Goal: Transaction & Acquisition: Book appointment/travel/reservation

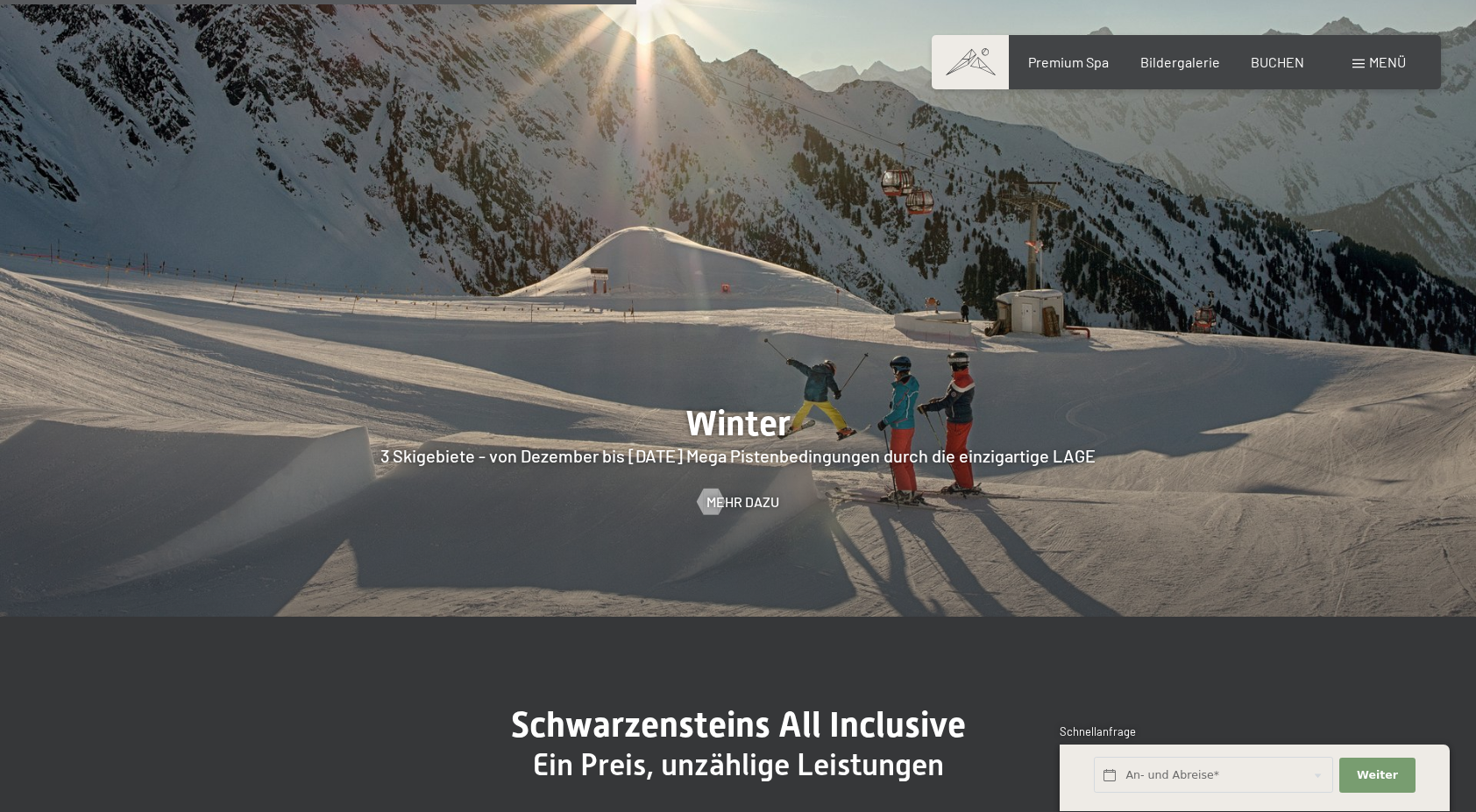
scroll to position [4565, 0]
click at [717, 489] on div at bounding box center [710, 501] width 15 height 26
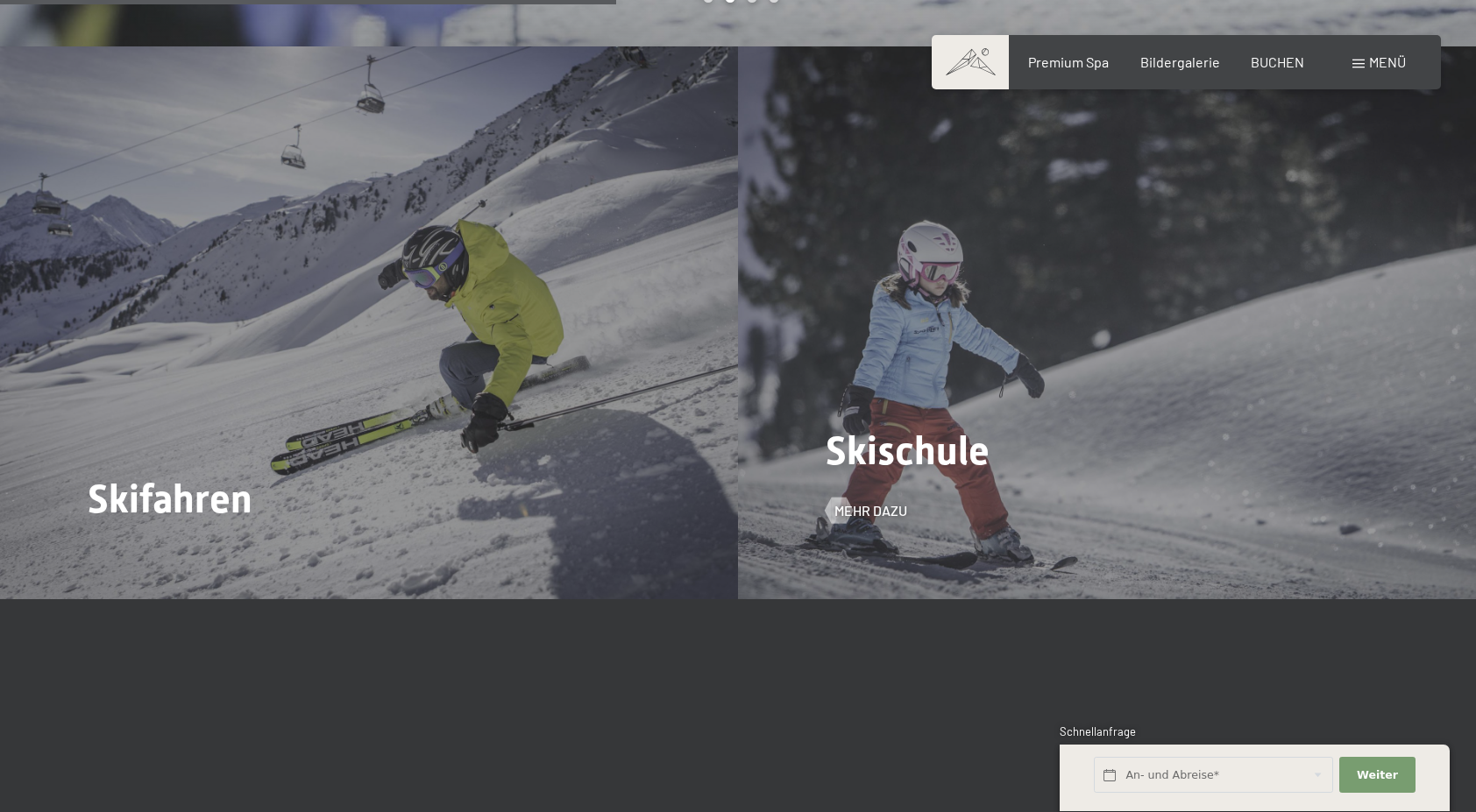
scroll to position [2692, 0]
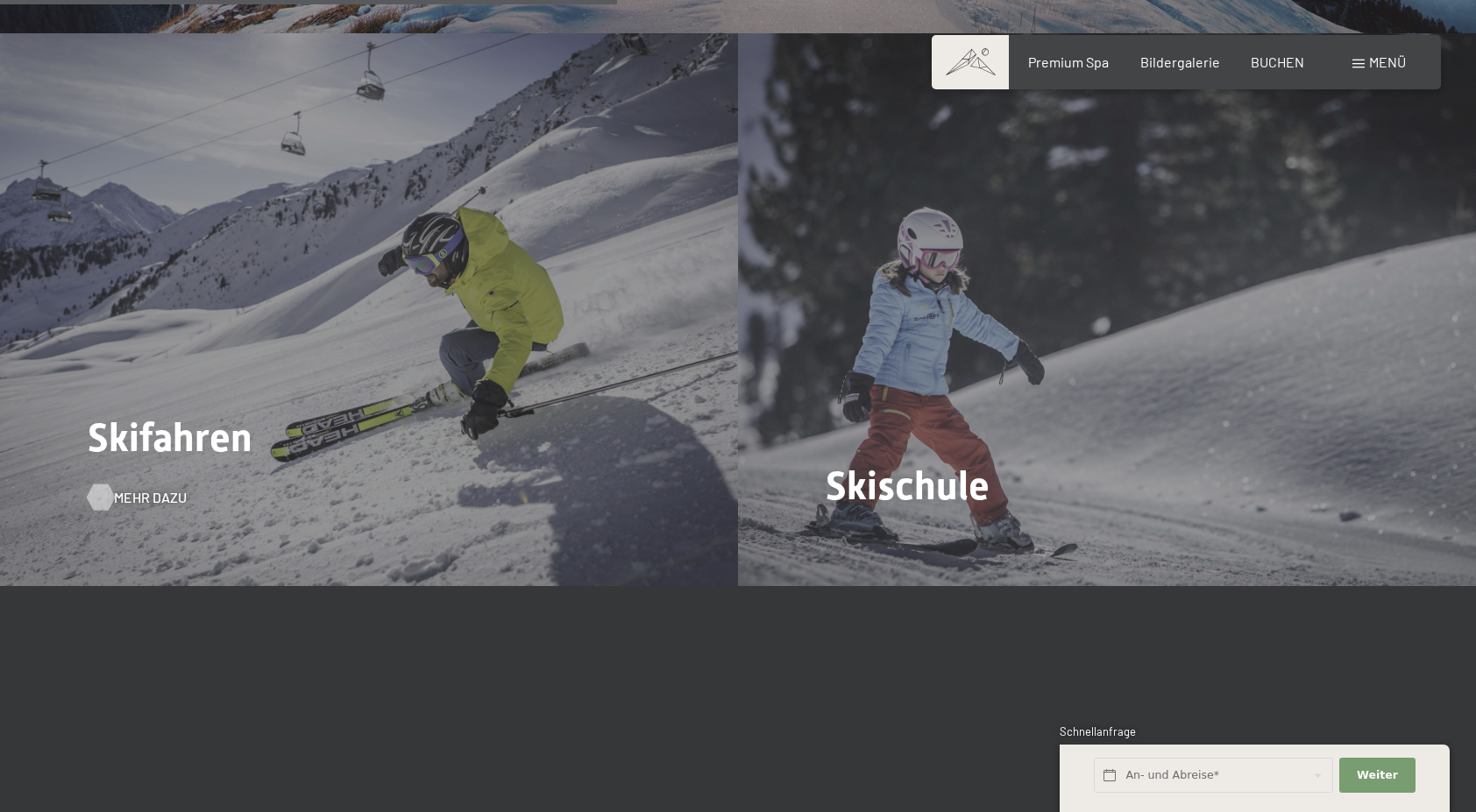
click at [121, 488] on span "Mehr dazu" at bounding box center [150, 498] width 73 height 20
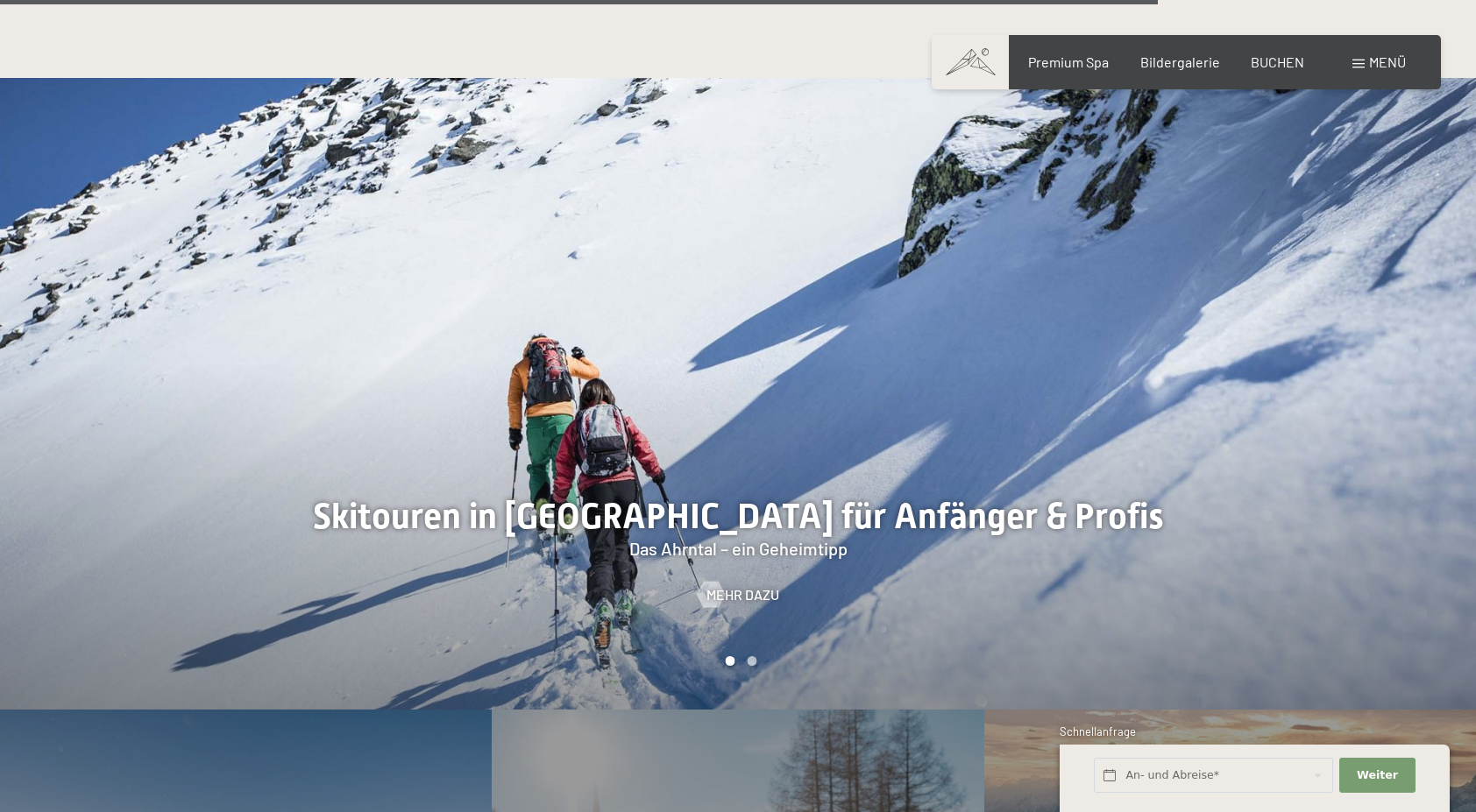
scroll to position [4979, 0]
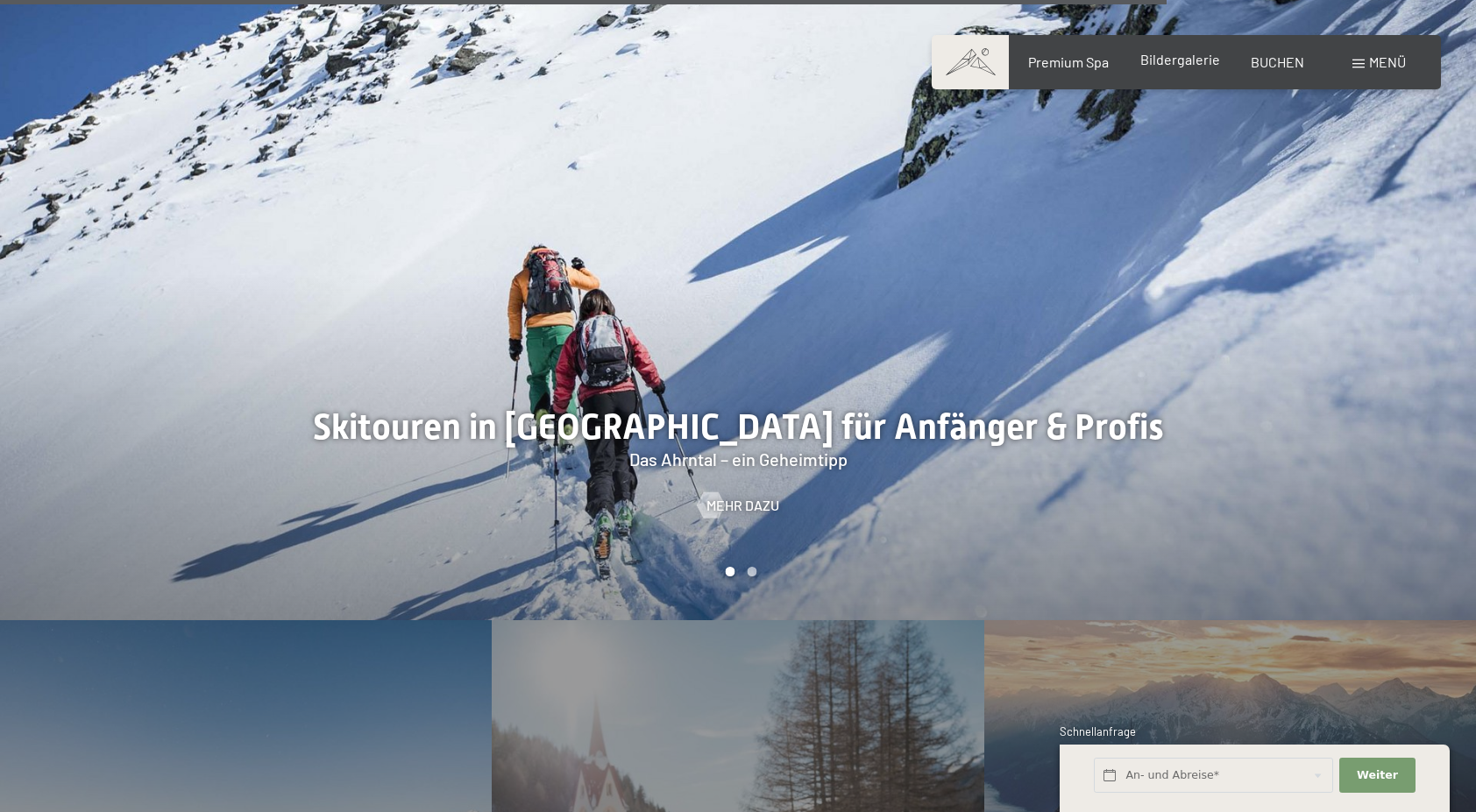
click at [1176, 58] on span "Bildergalerie" at bounding box center [1180, 59] width 80 height 17
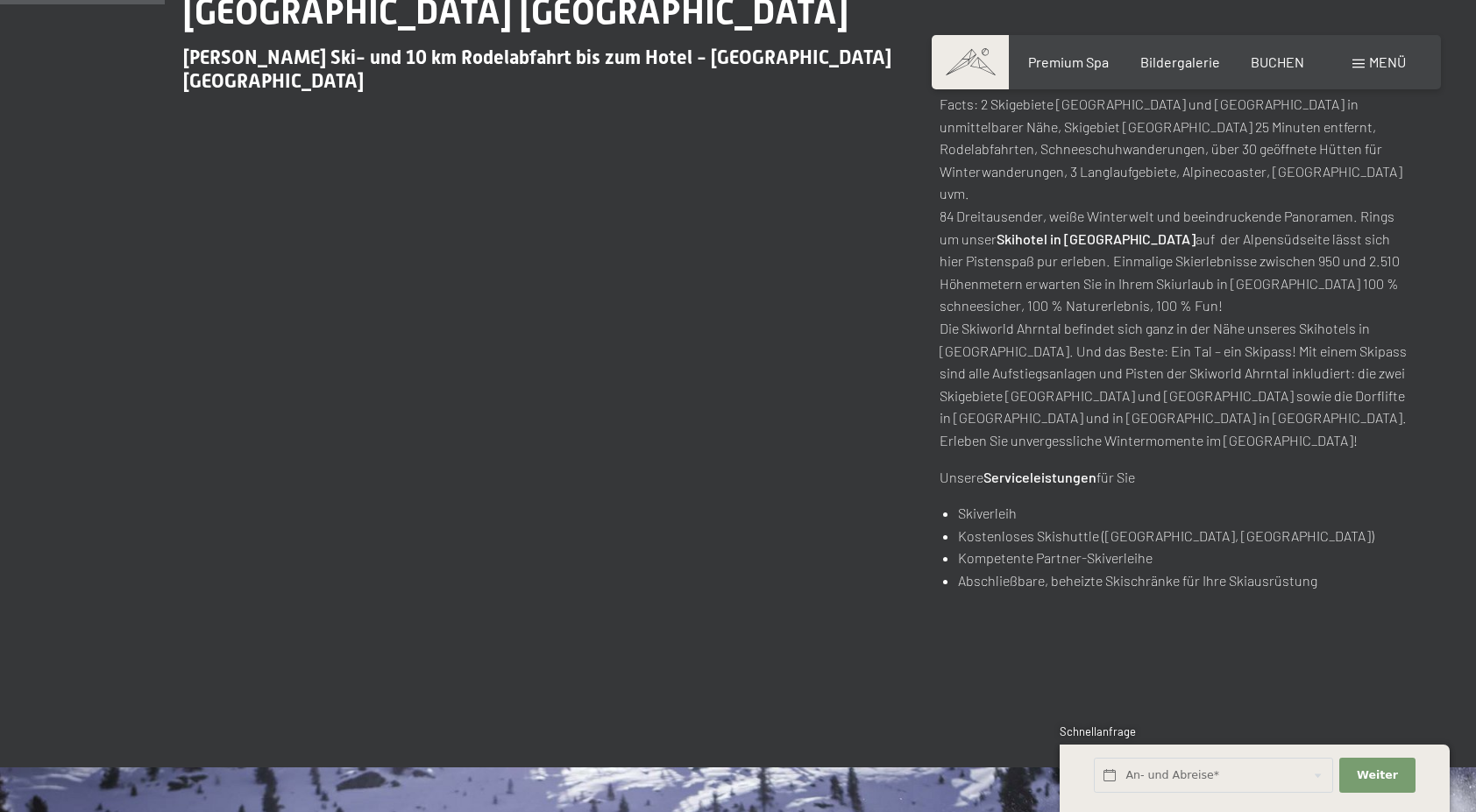
scroll to position [750, 0]
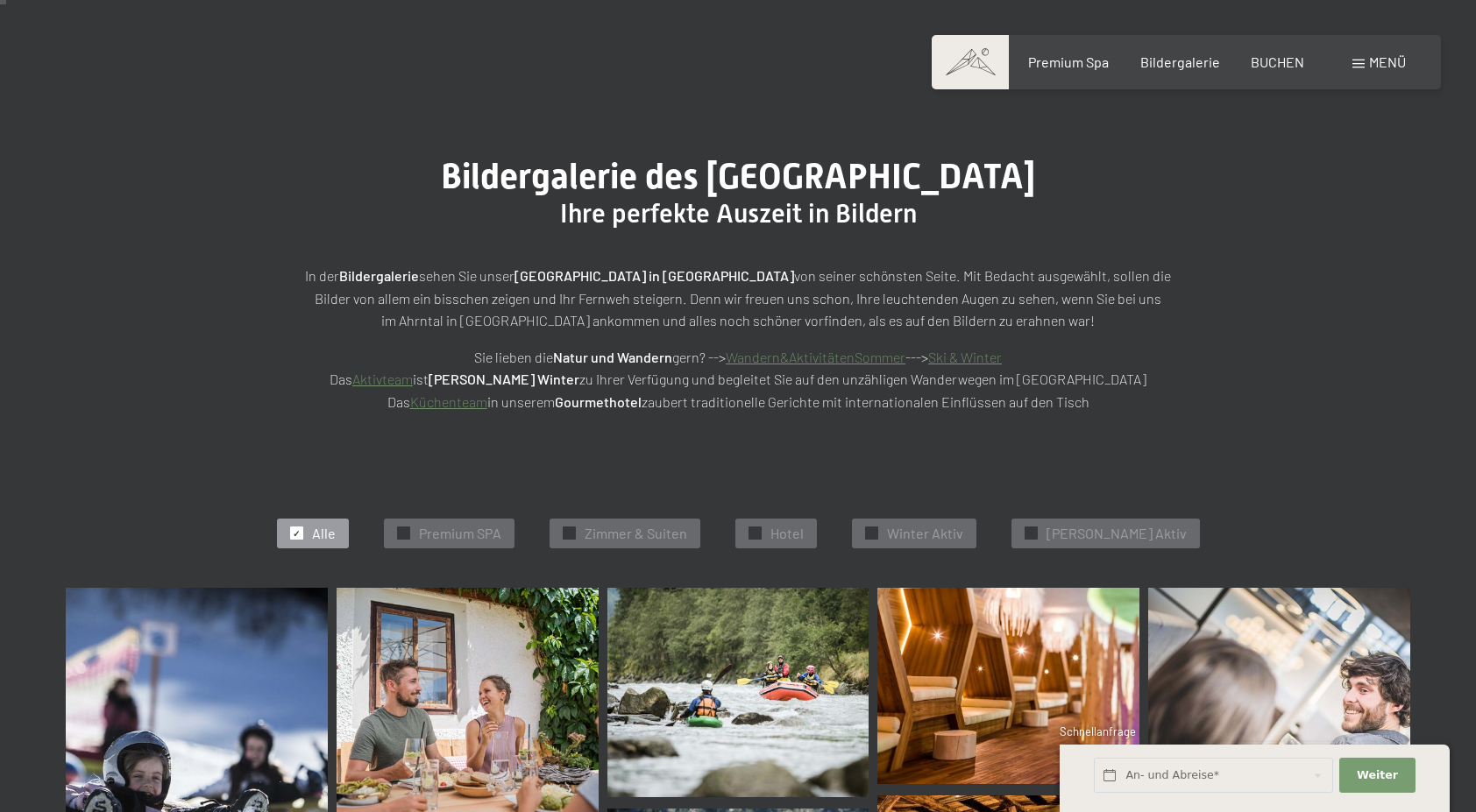
scroll to position [89, 0]
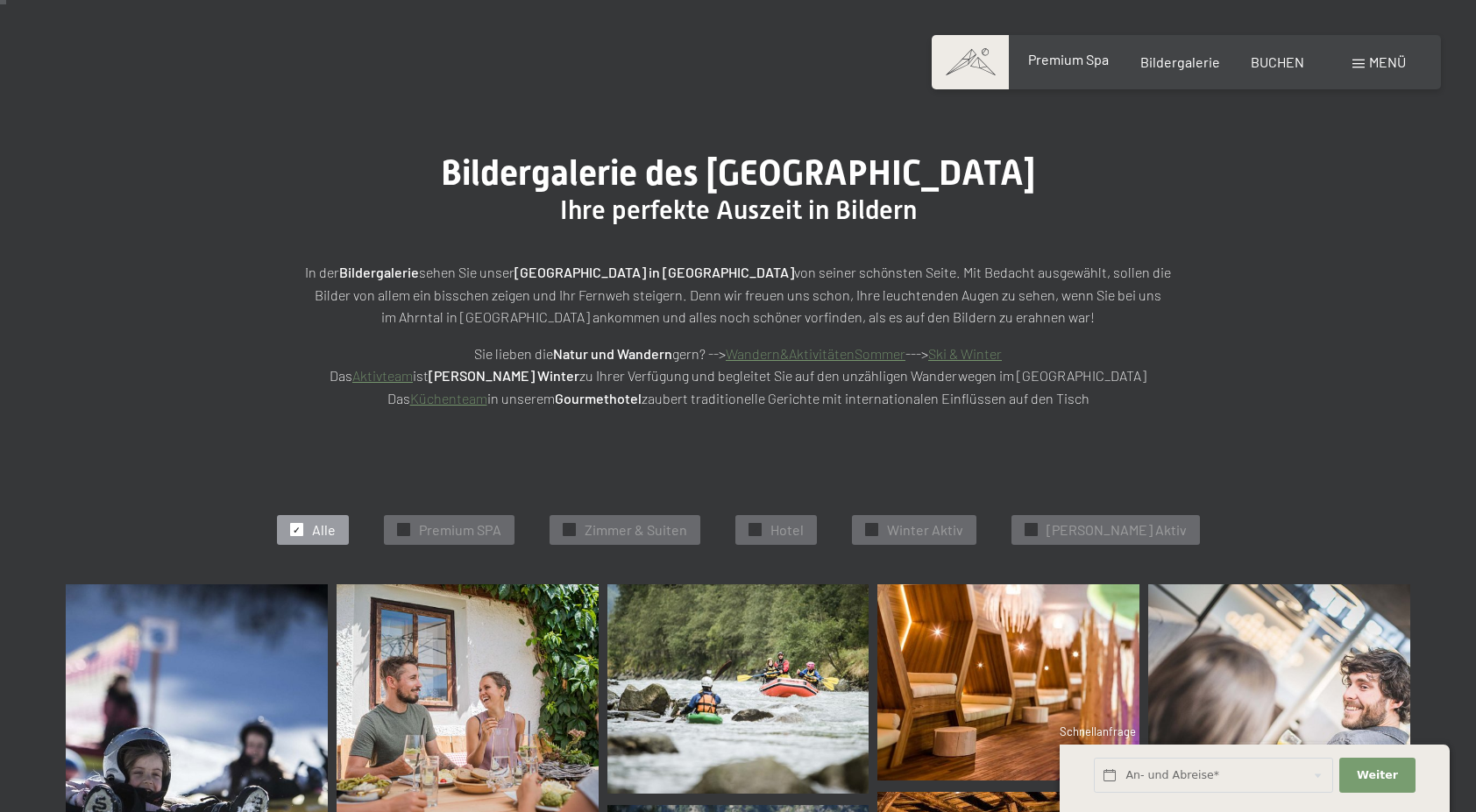
click at [1080, 67] on div "Premium Spa" at bounding box center [1068, 60] width 81 height 20
click at [1080, 55] on span "Premium Spa" at bounding box center [1068, 59] width 81 height 17
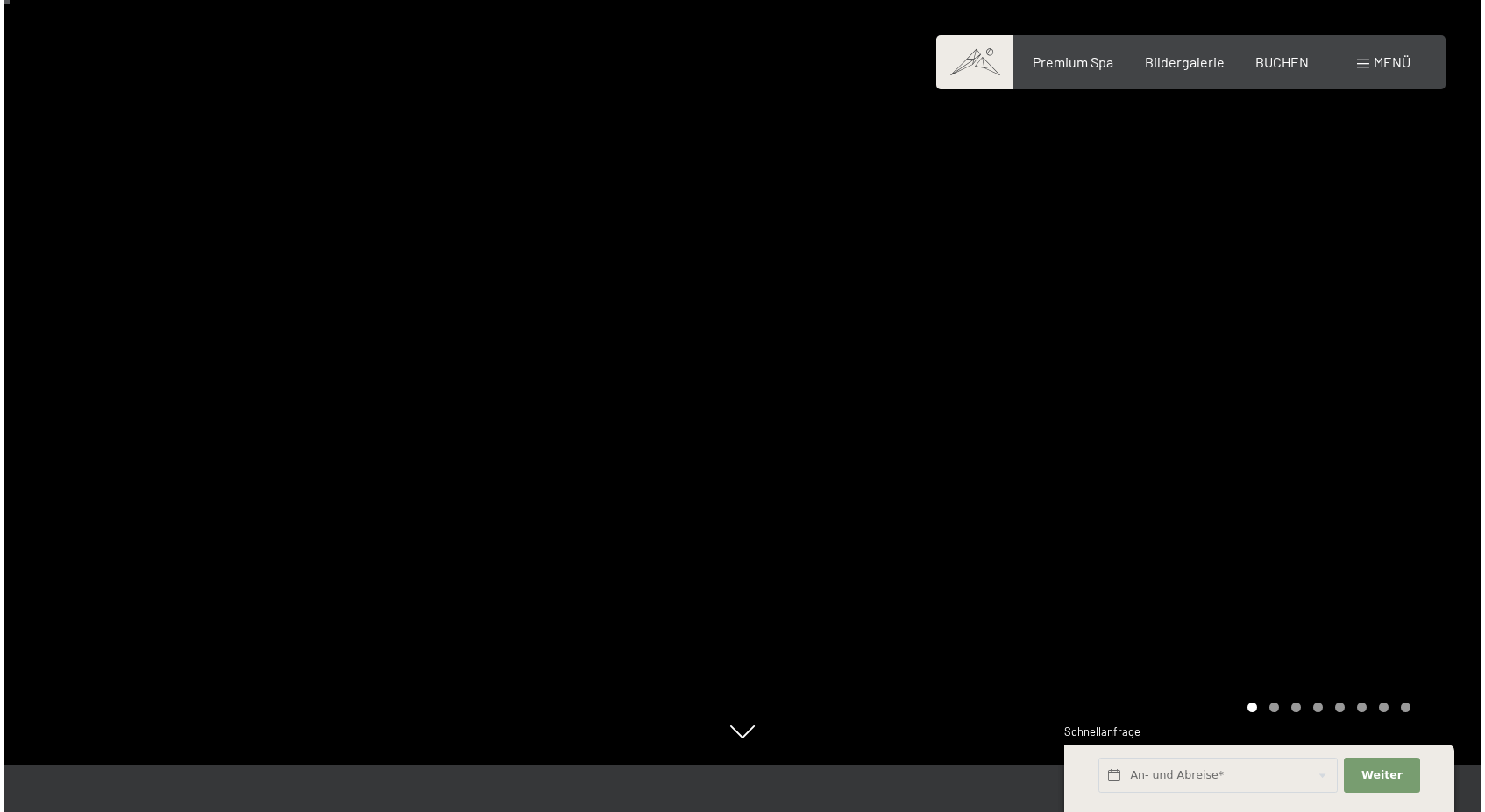
scroll to position [46, 0]
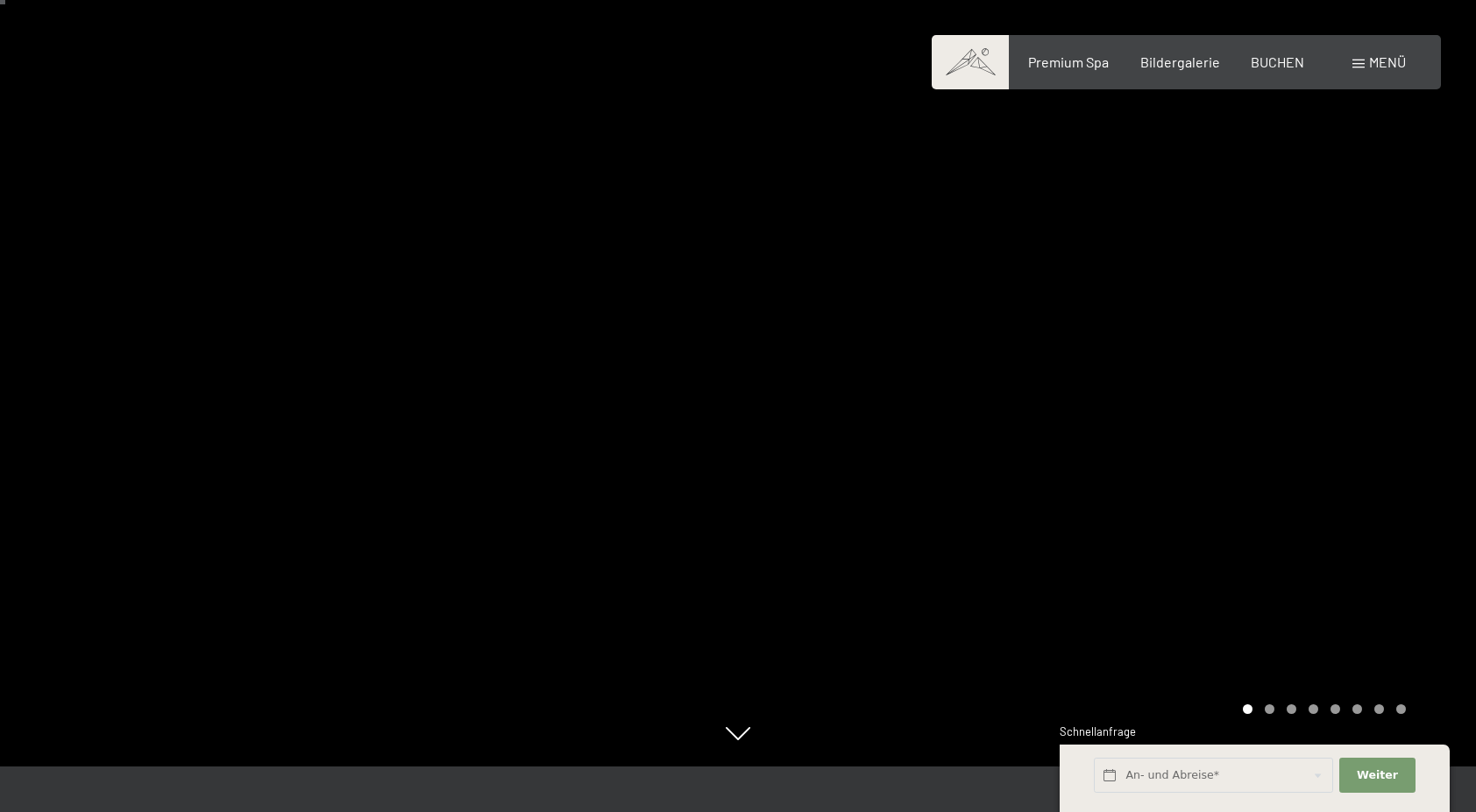
click at [1369, 389] on div at bounding box center [1107, 360] width 738 height 812
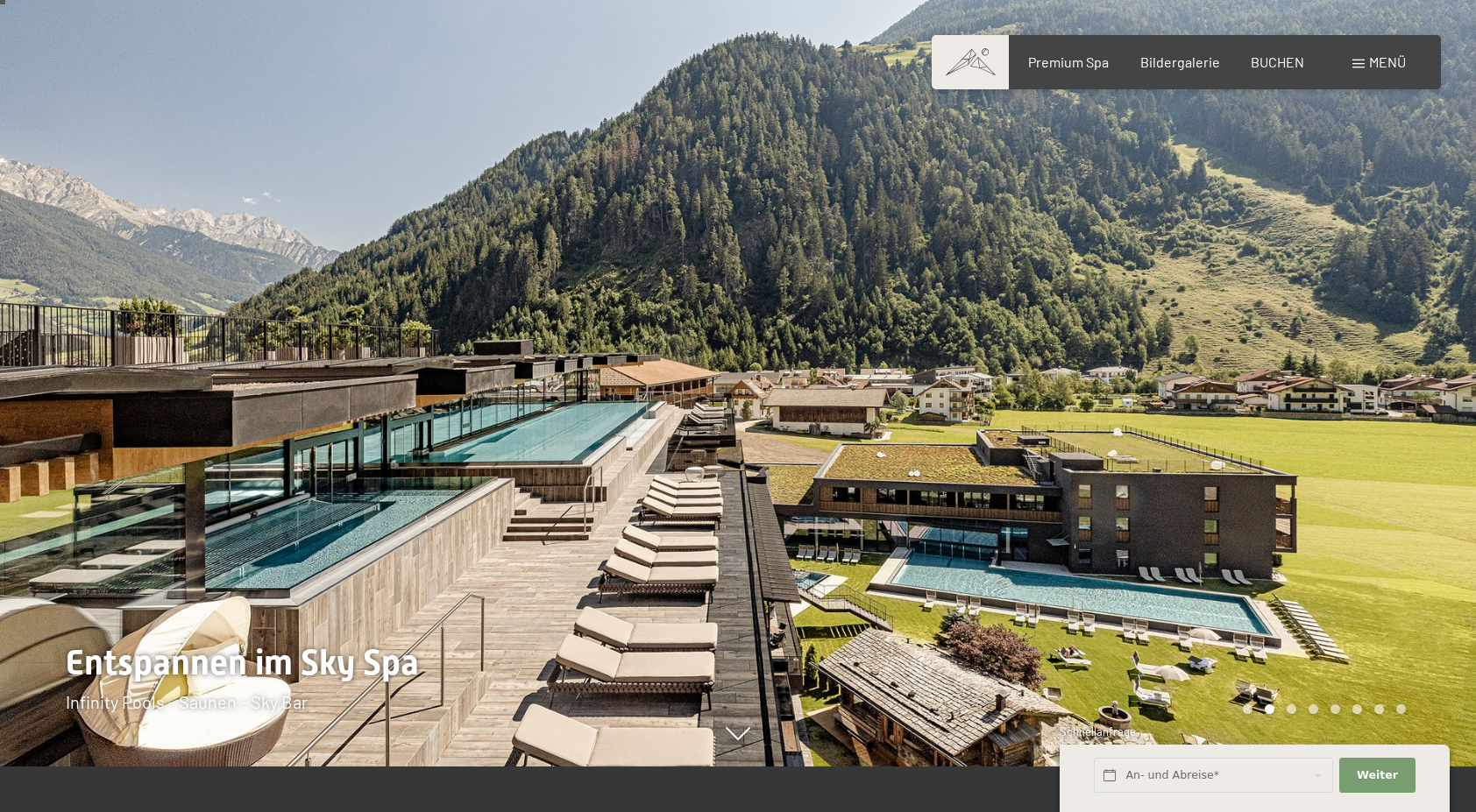
click at [1369, 389] on div at bounding box center [1107, 360] width 738 height 812
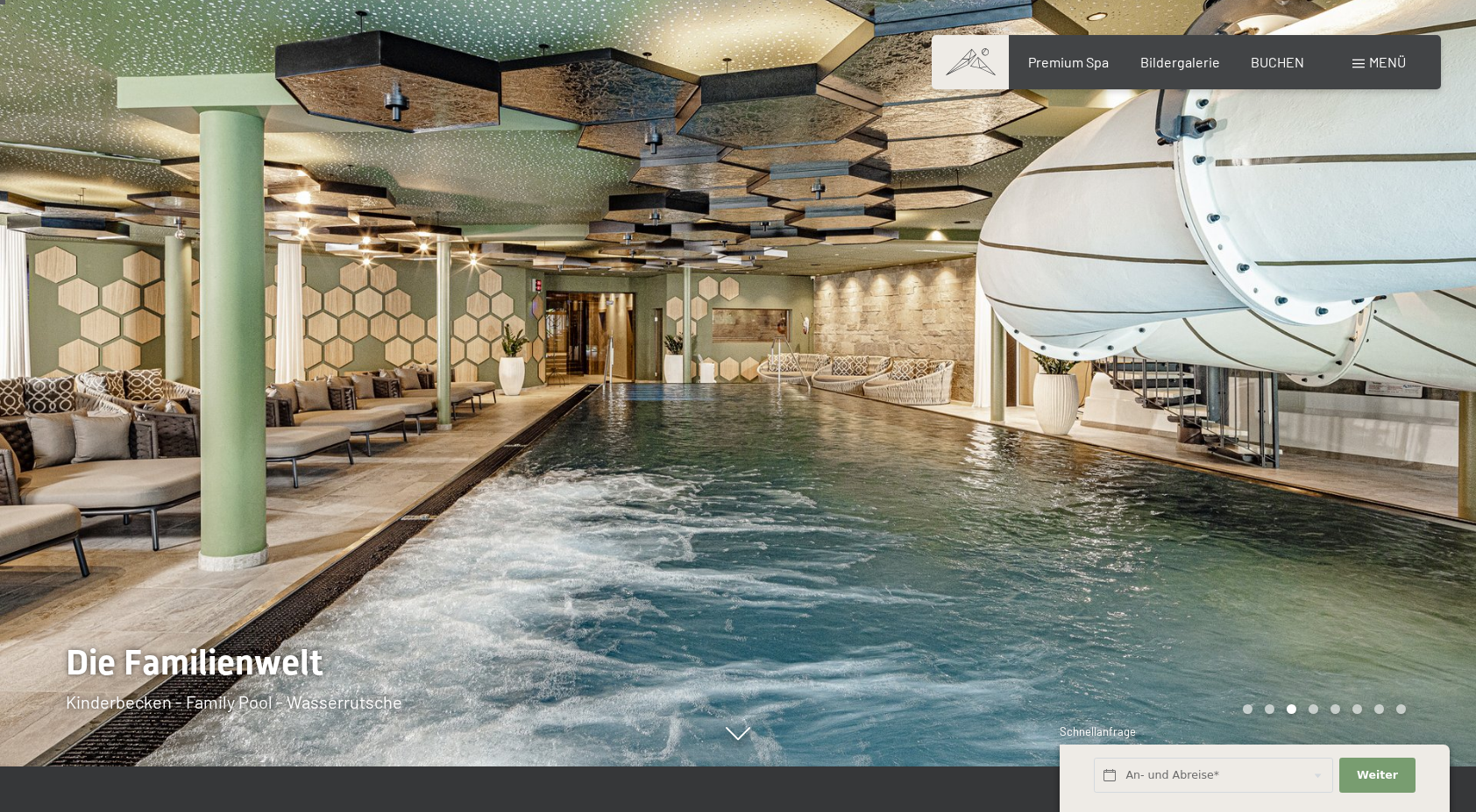
click at [1369, 389] on div at bounding box center [1107, 360] width 738 height 812
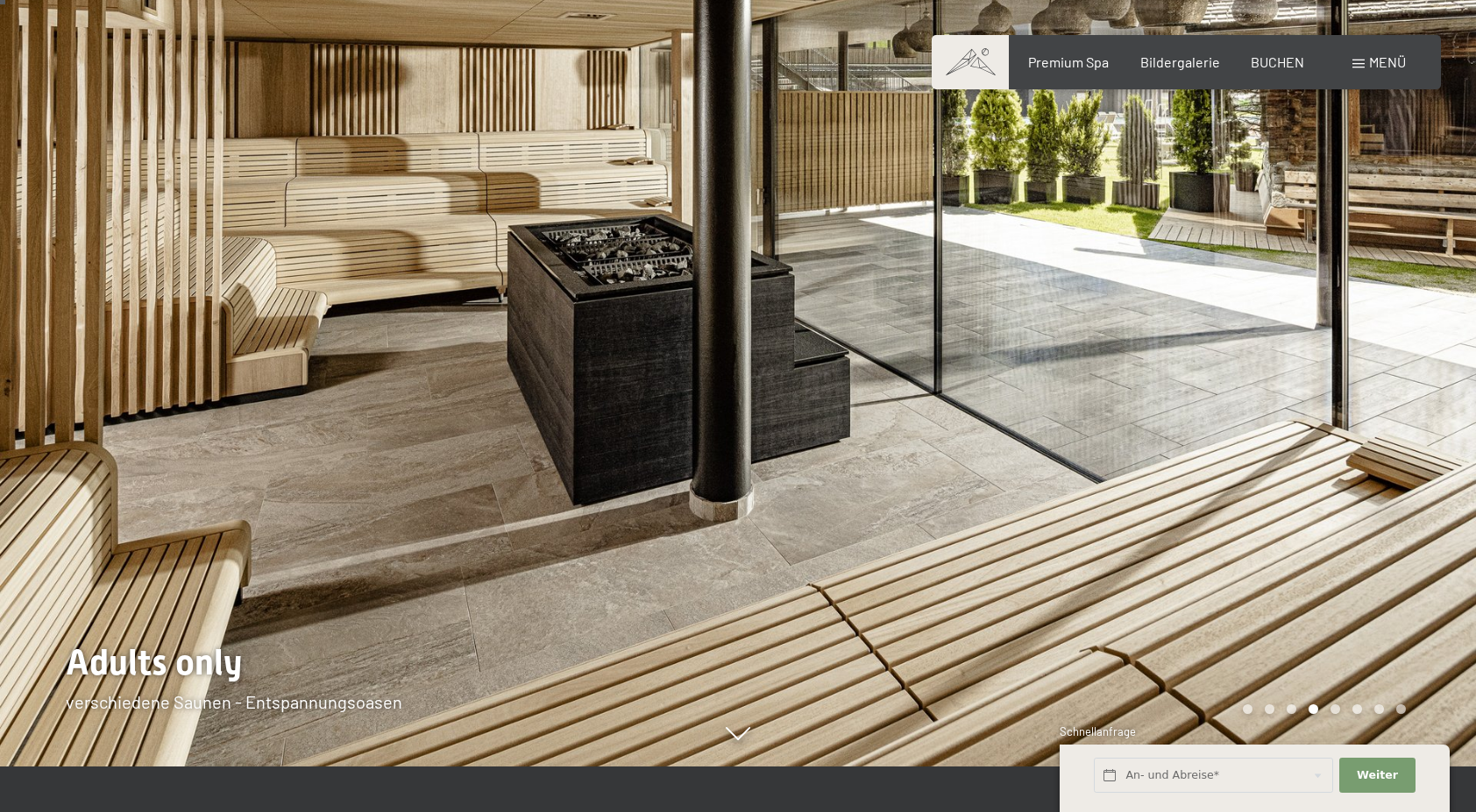
click at [1369, 389] on div at bounding box center [1107, 360] width 738 height 812
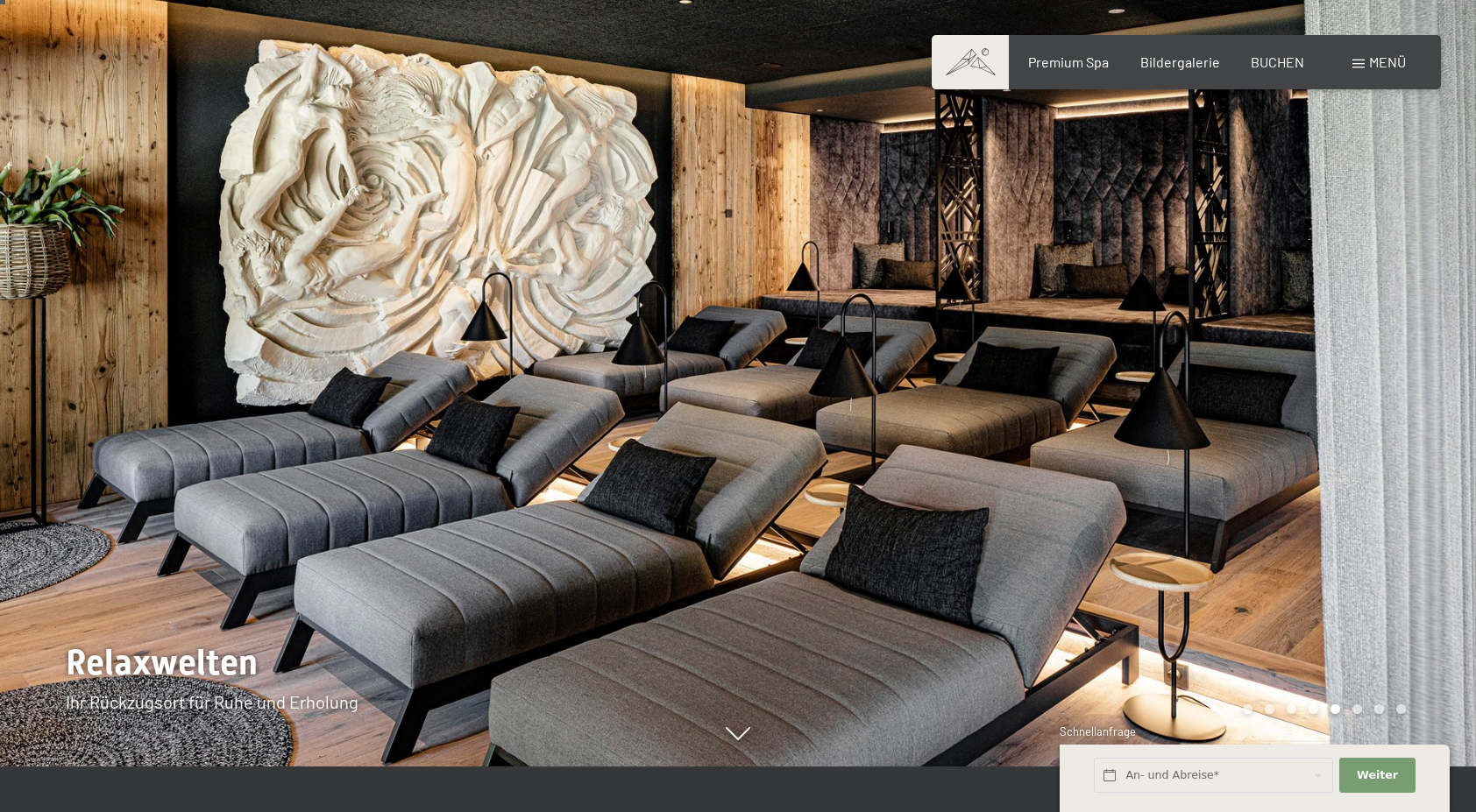
click at [1369, 389] on div at bounding box center [1107, 360] width 738 height 812
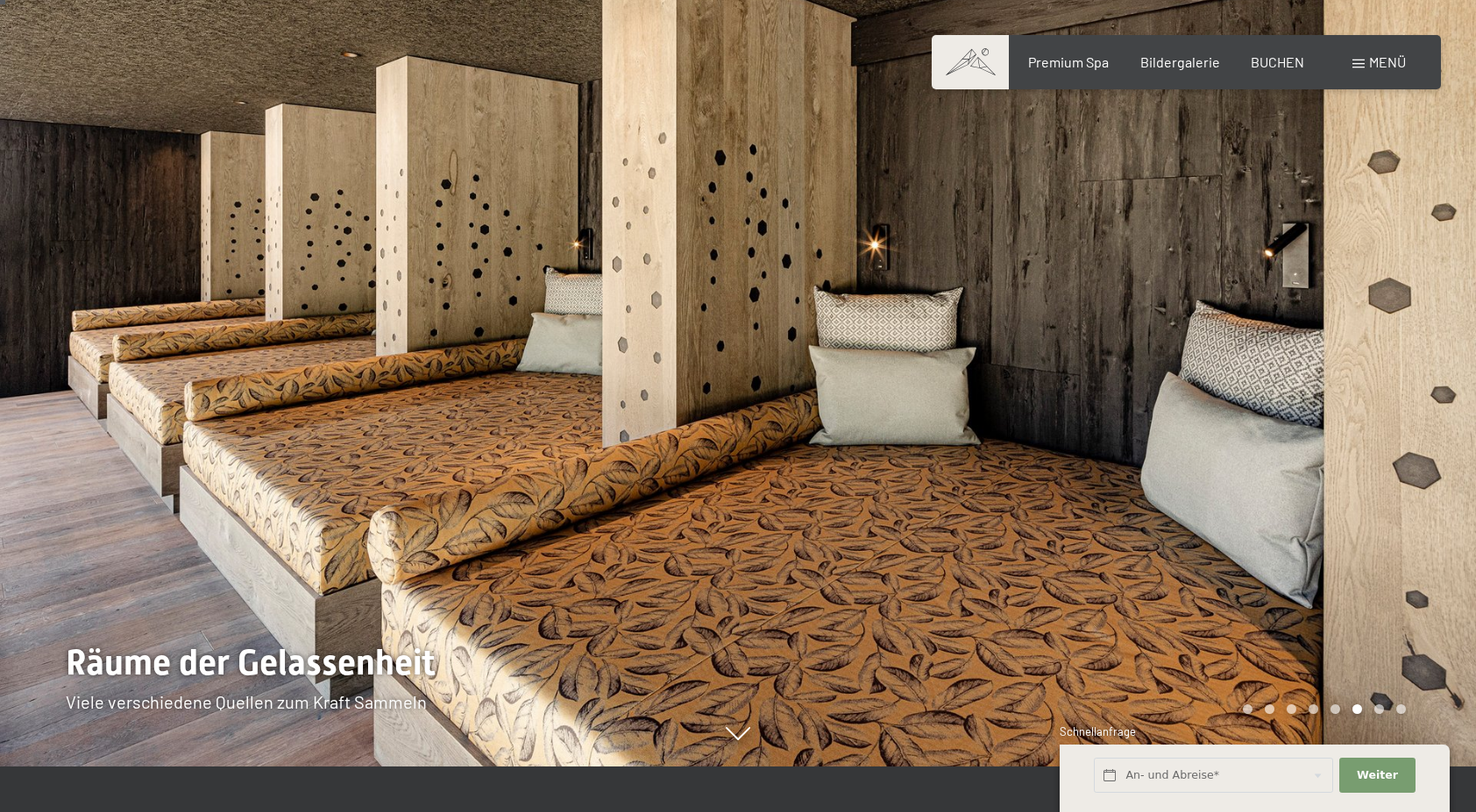
click at [1369, 389] on div at bounding box center [1107, 360] width 738 height 812
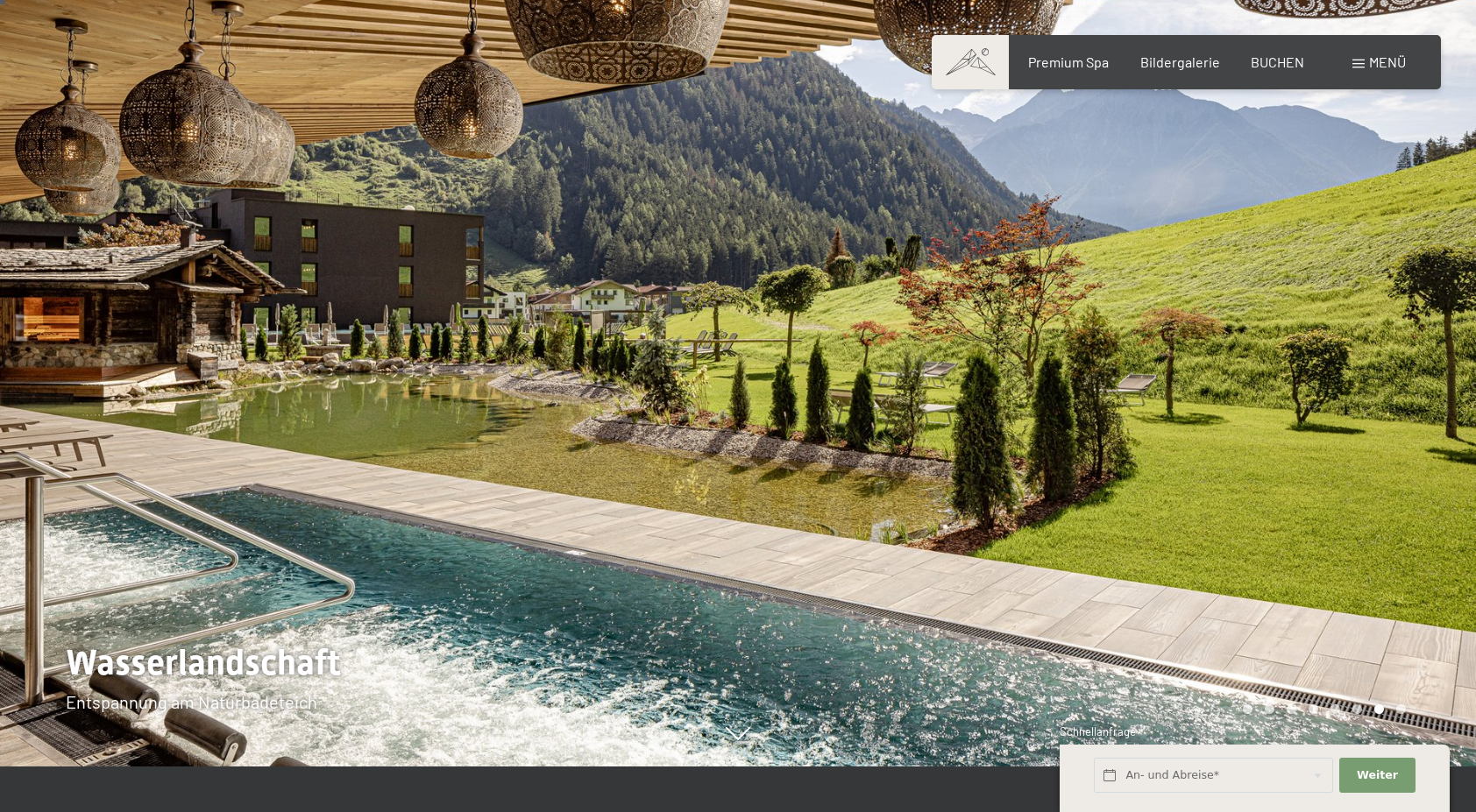
click at [1369, 389] on div at bounding box center [1107, 360] width 738 height 812
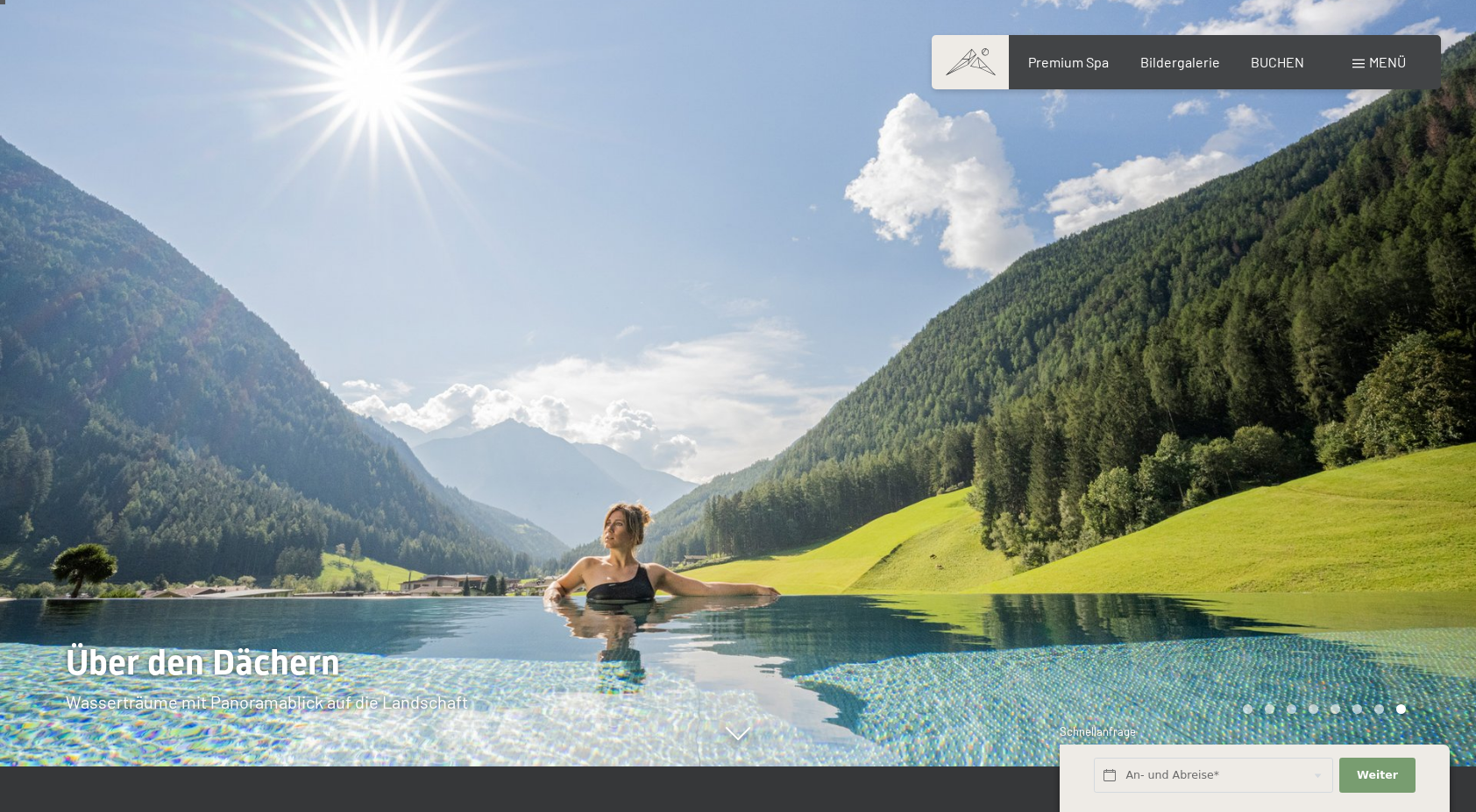
click at [1369, 389] on div at bounding box center [1107, 360] width 738 height 812
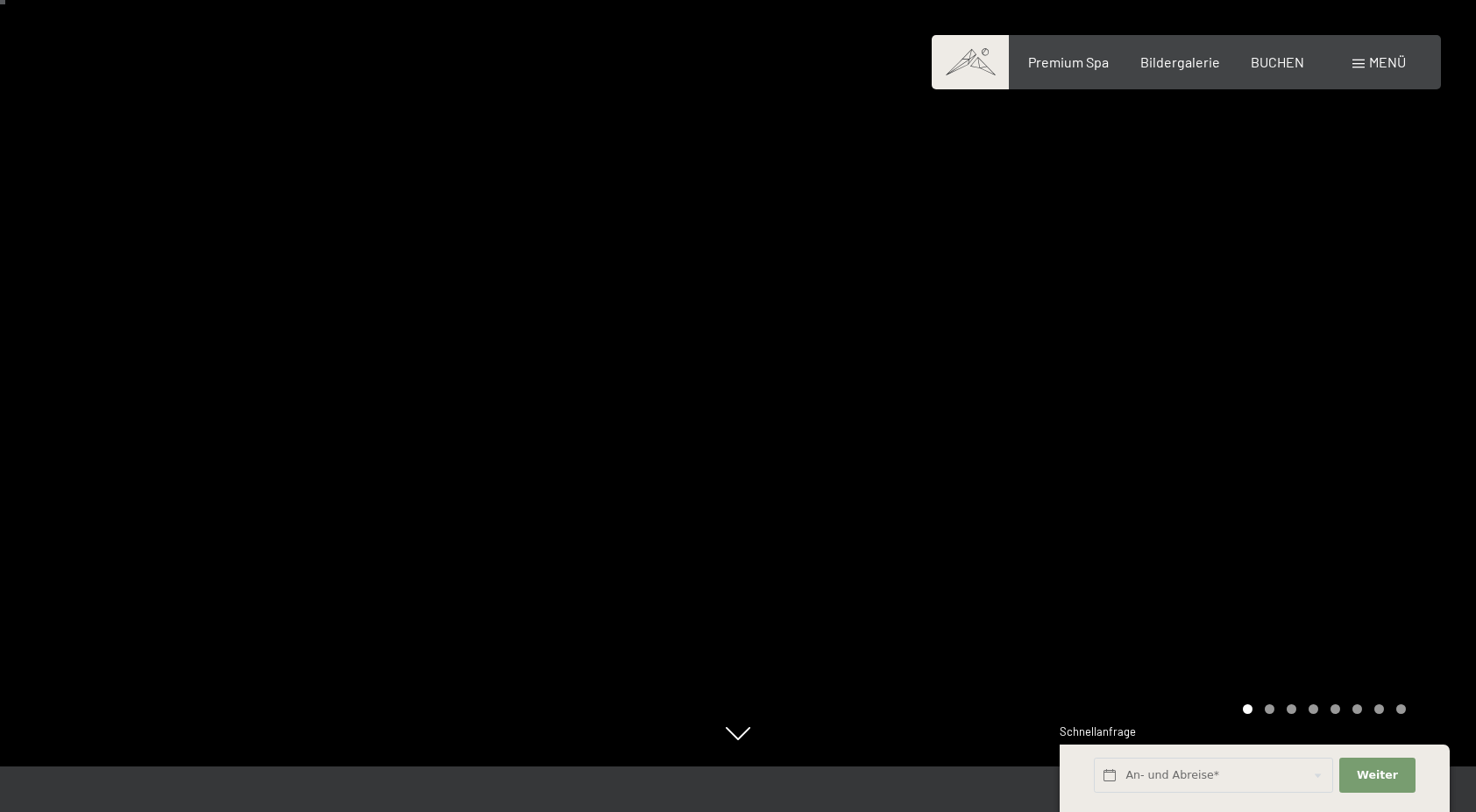
click at [1369, 389] on div at bounding box center [1107, 360] width 738 height 812
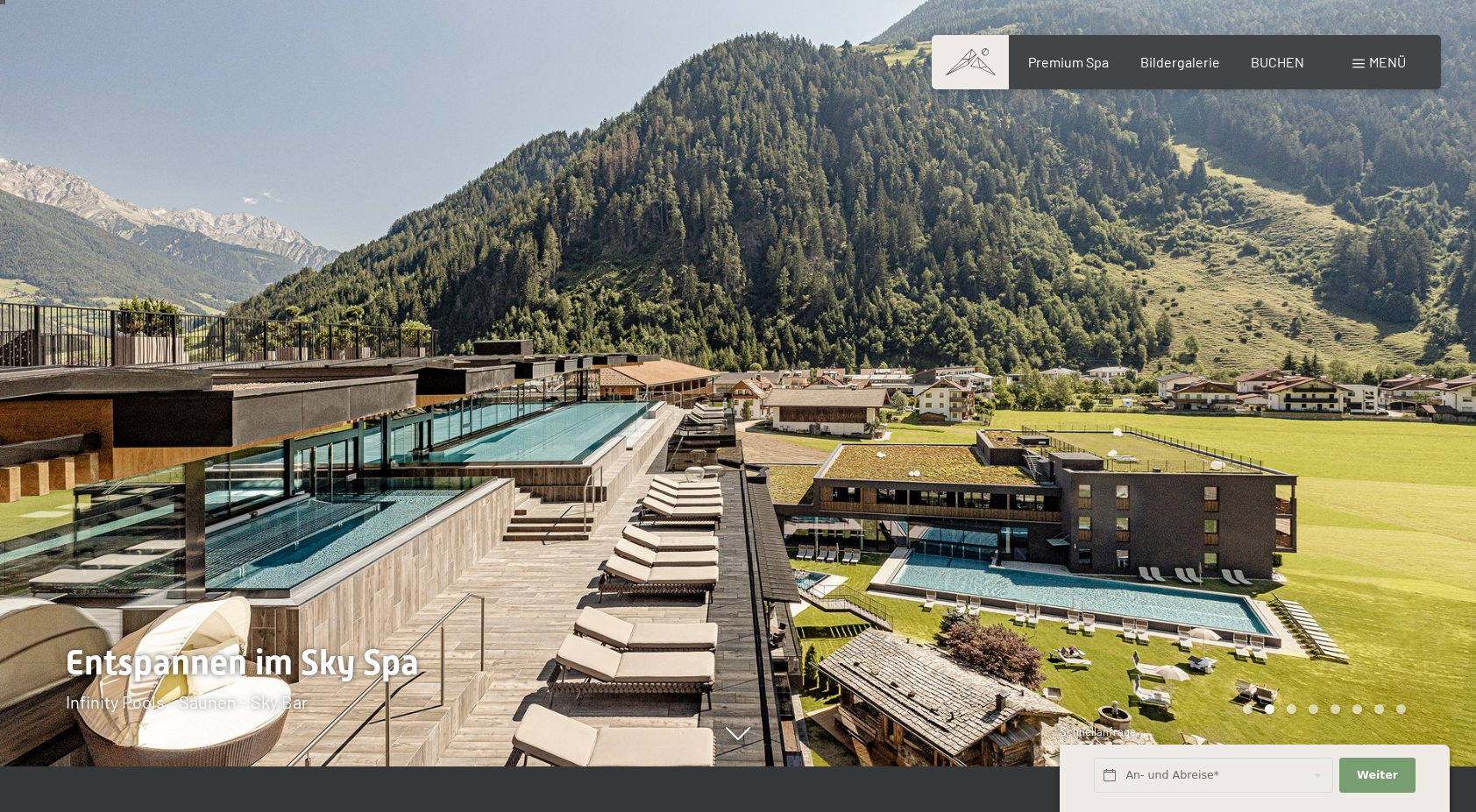
click at [1377, 62] on span "Menü" at bounding box center [1386, 62] width 37 height 17
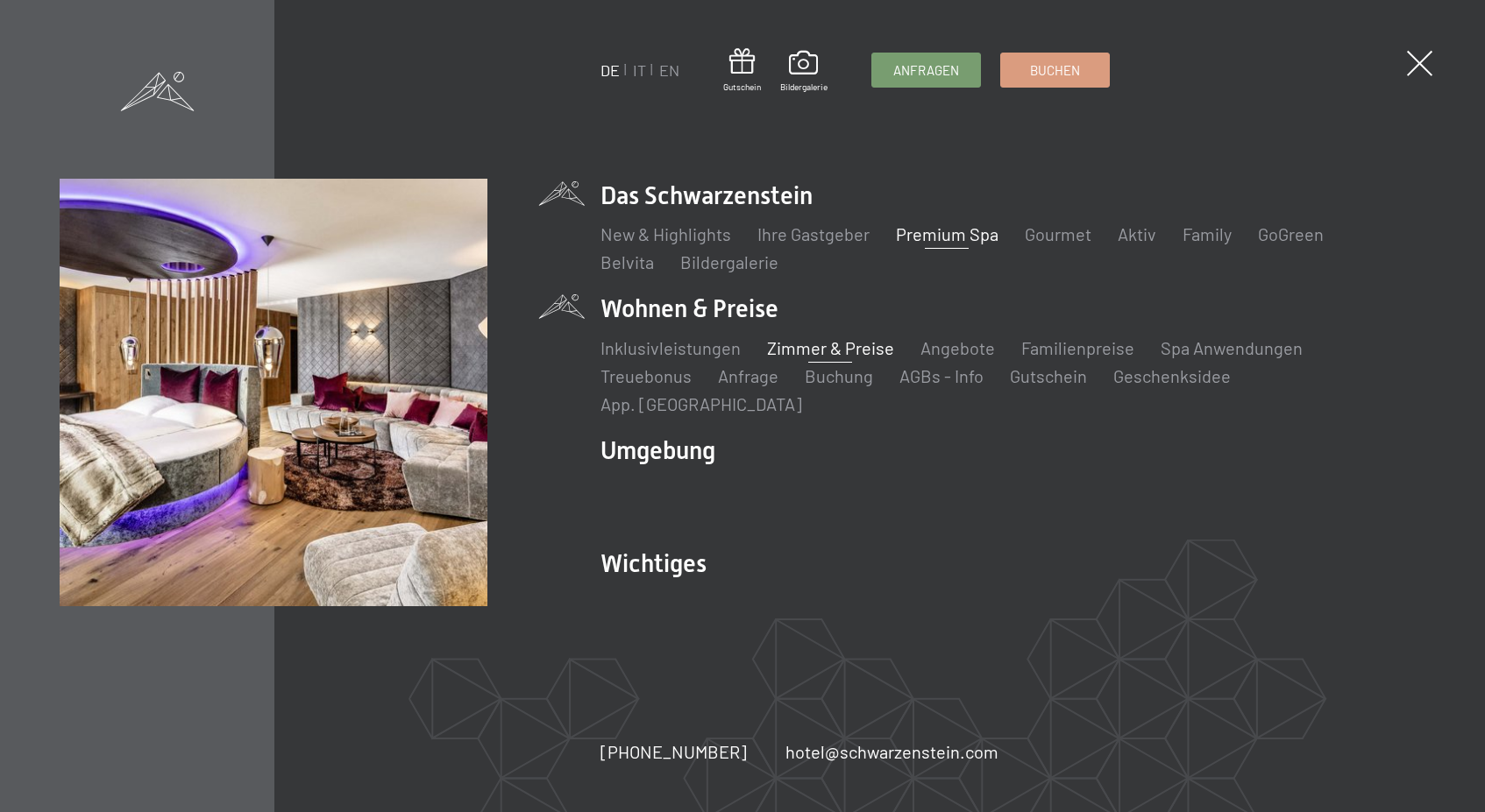
click at [805, 350] on link "Zimmer & Preise" at bounding box center [830, 347] width 127 height 21
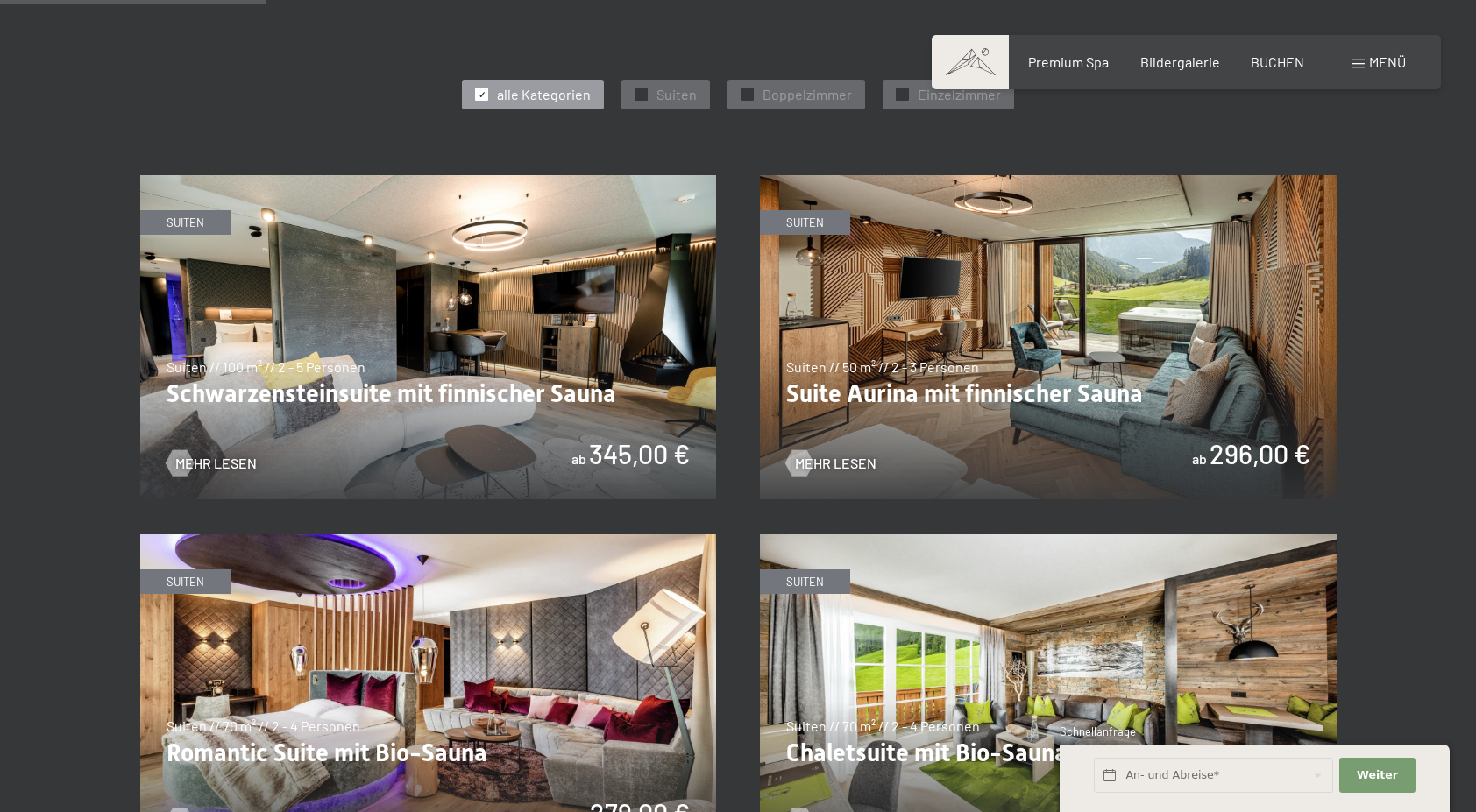
scroll to position [995, 0]
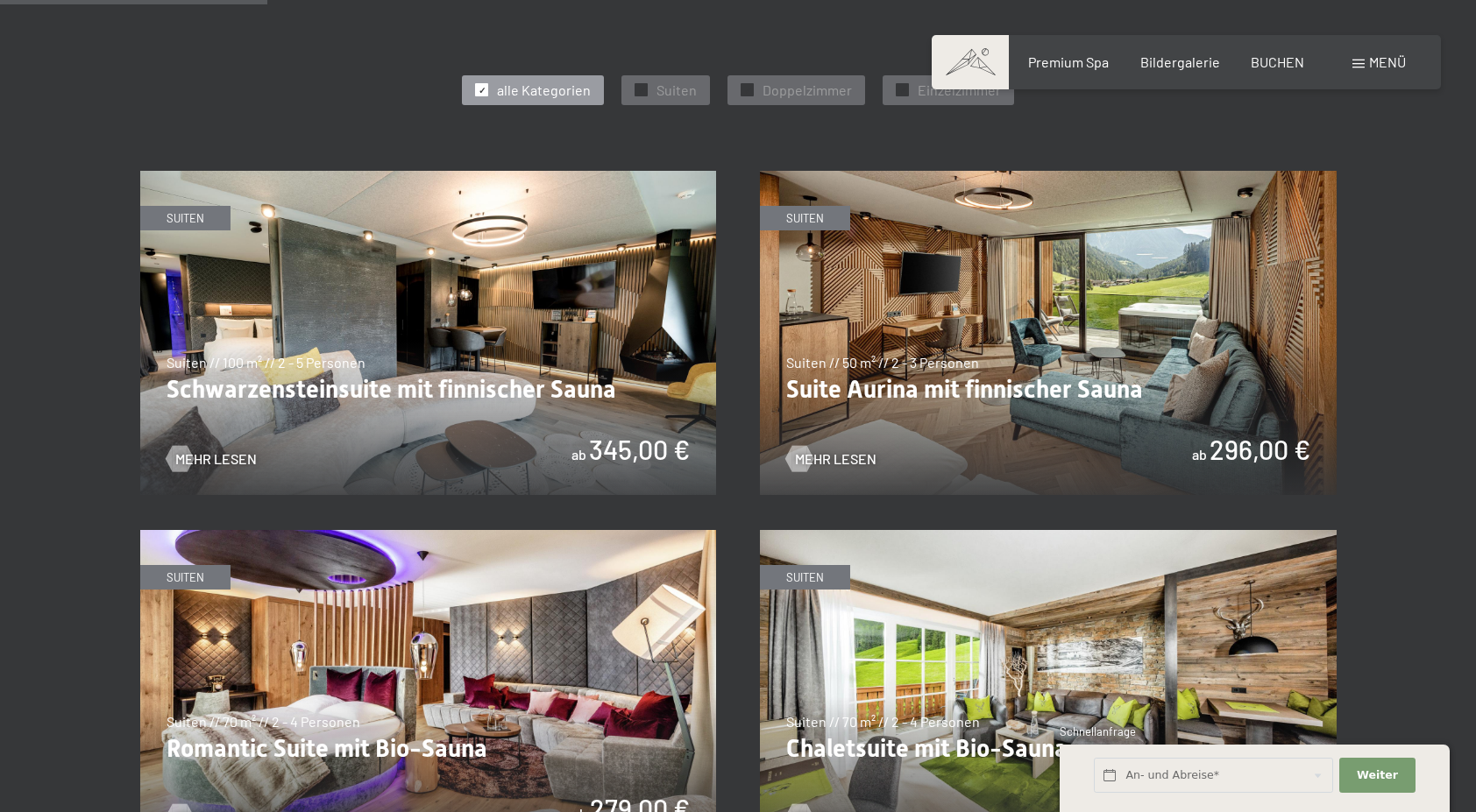
click at [392, 328] on img at bounding box center [429, 333] width 577 height 324
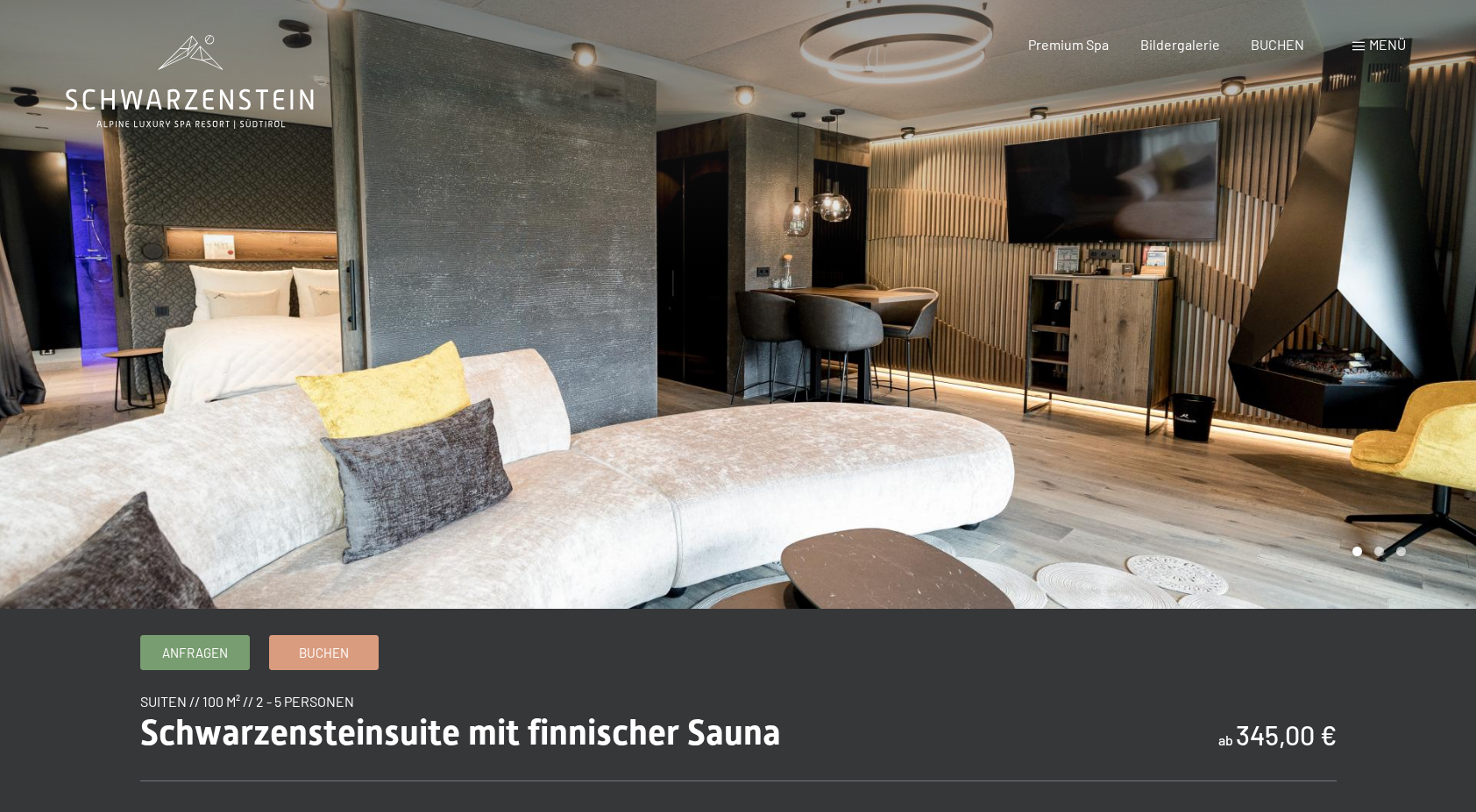
click at [1369, 423] on div at bounding box center [1107, 304] width 738 height 609
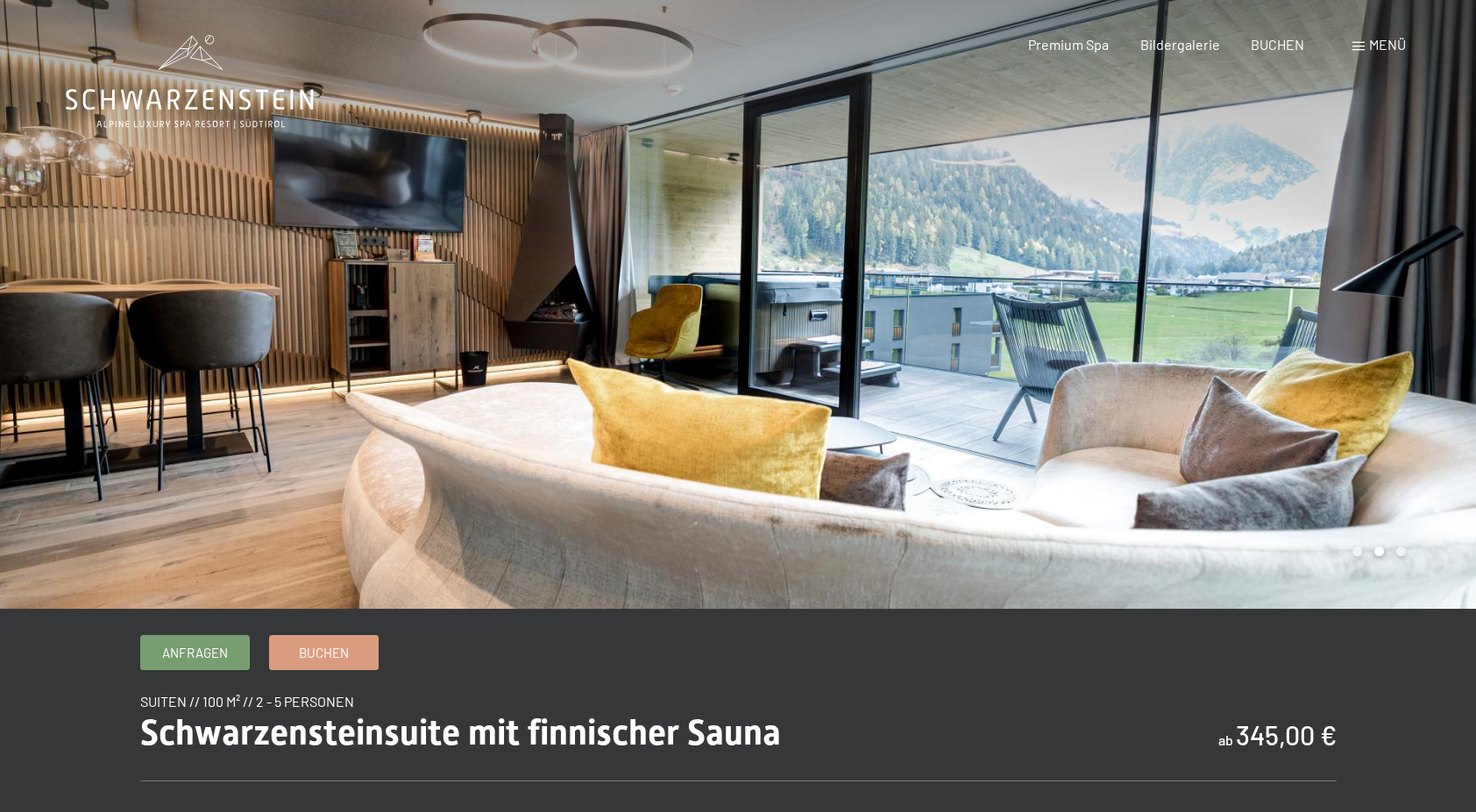
click at [1369, 423] on div at bounding box center [1107, 304] width 738 height 609
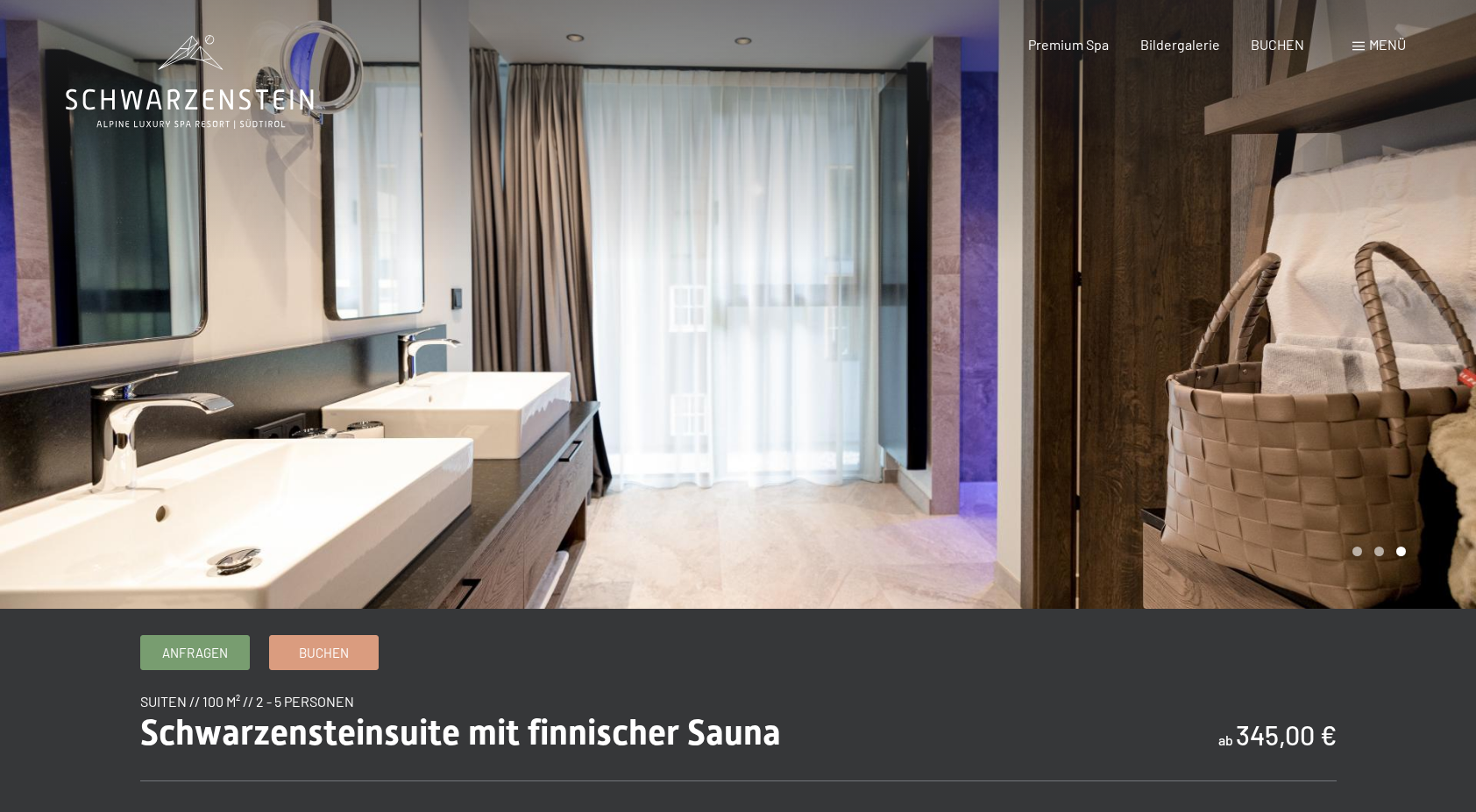
click at [1369, 423] on div at bounding box center [1107, 304] width 738 height 609
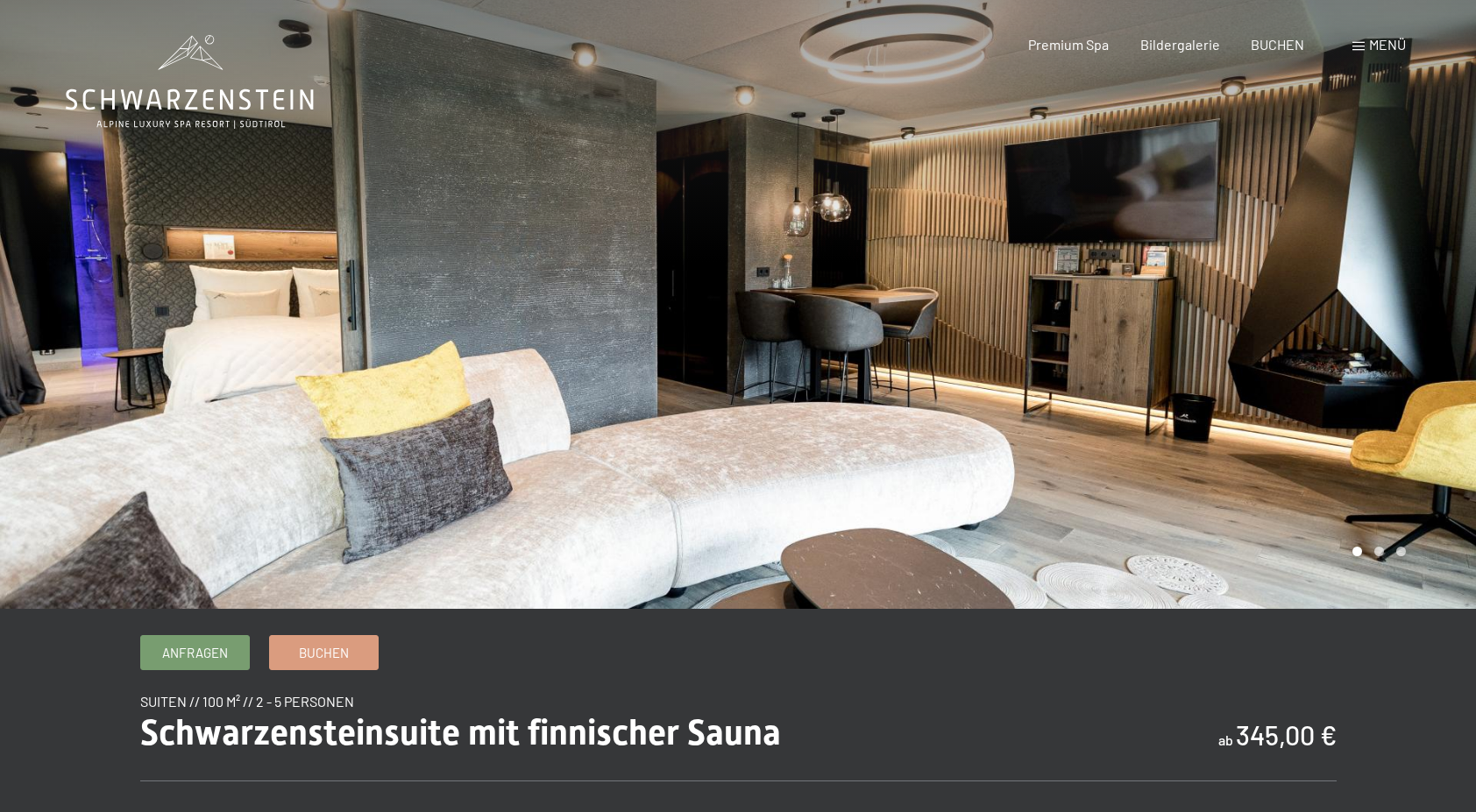
click at [1369, 423] on div at bounding box center [1107, 304] width 738 height 609
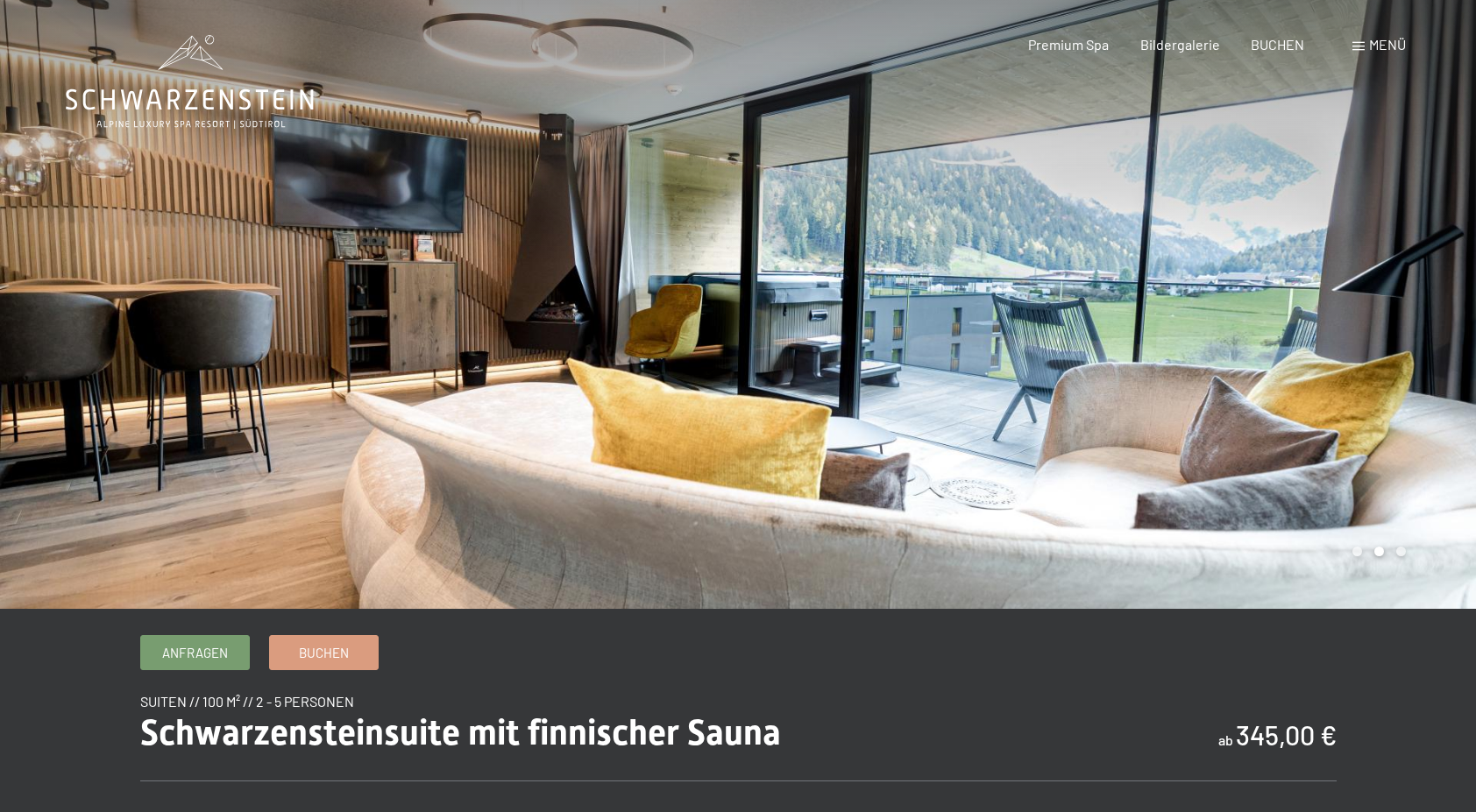
click at [1369, 423] on div at bounding box center [1107, 304] width 738 height 609
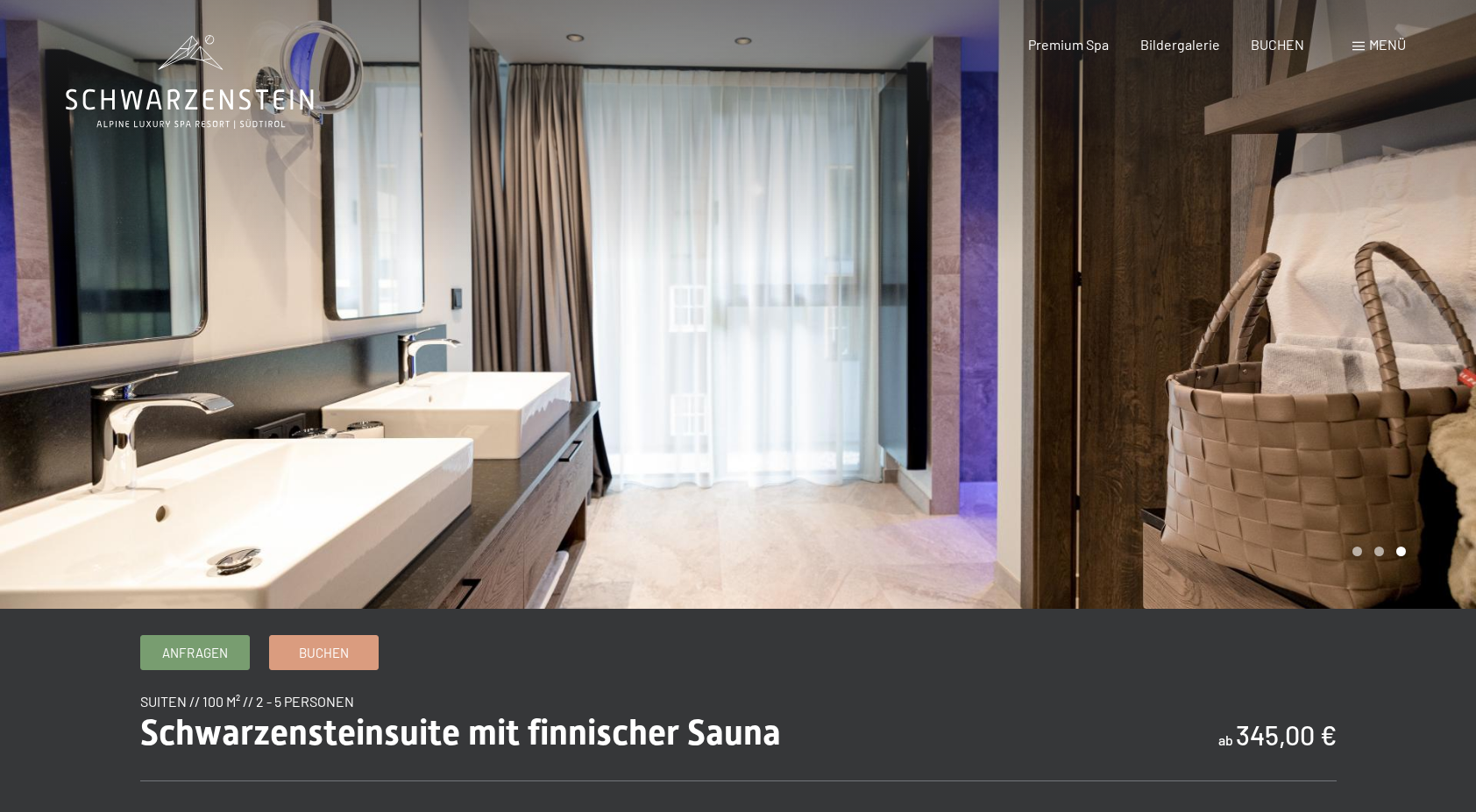
click at [1369, 423] on div at bounding box center [1107, 304] width 738 height 609
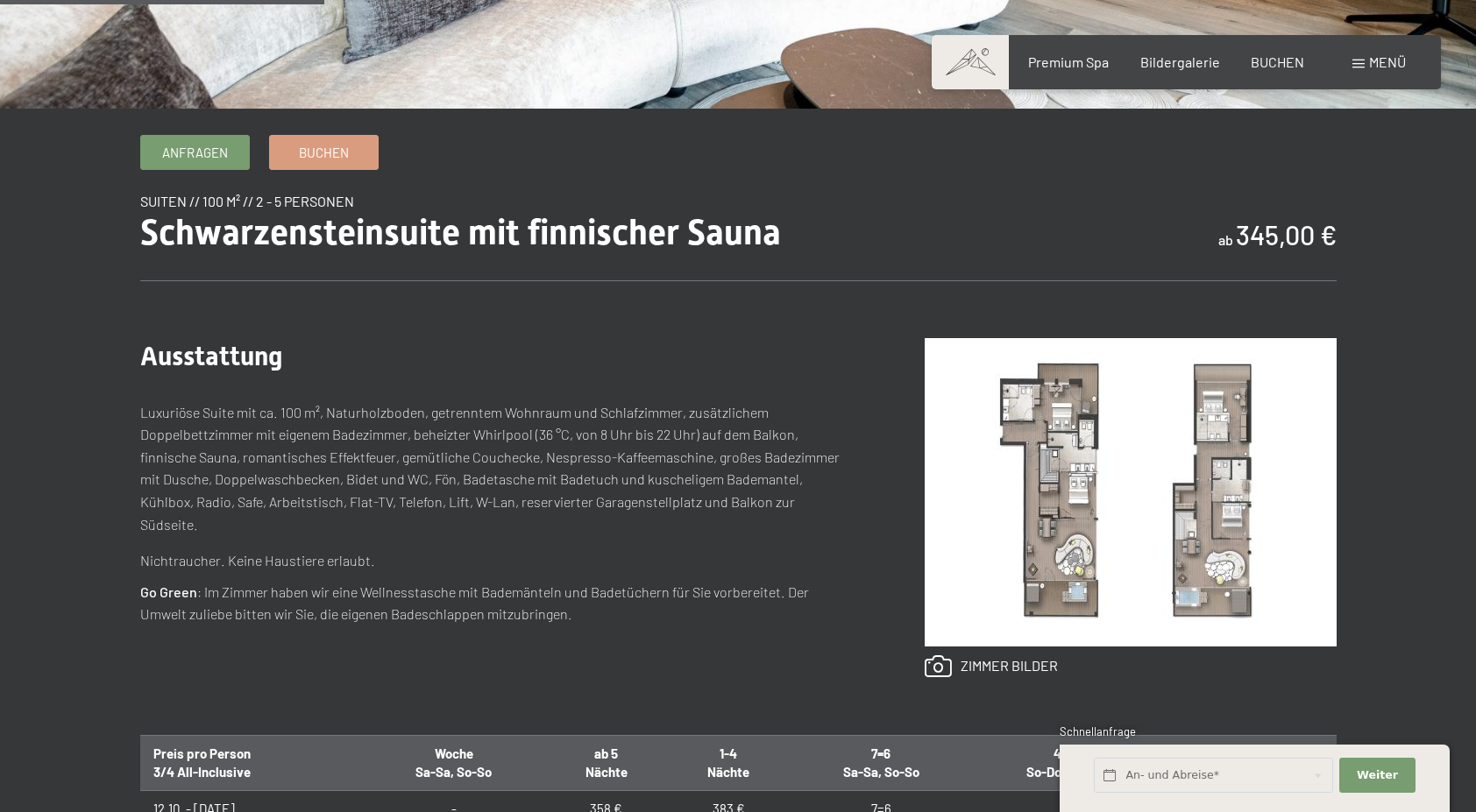
scroll to position [538, 0]
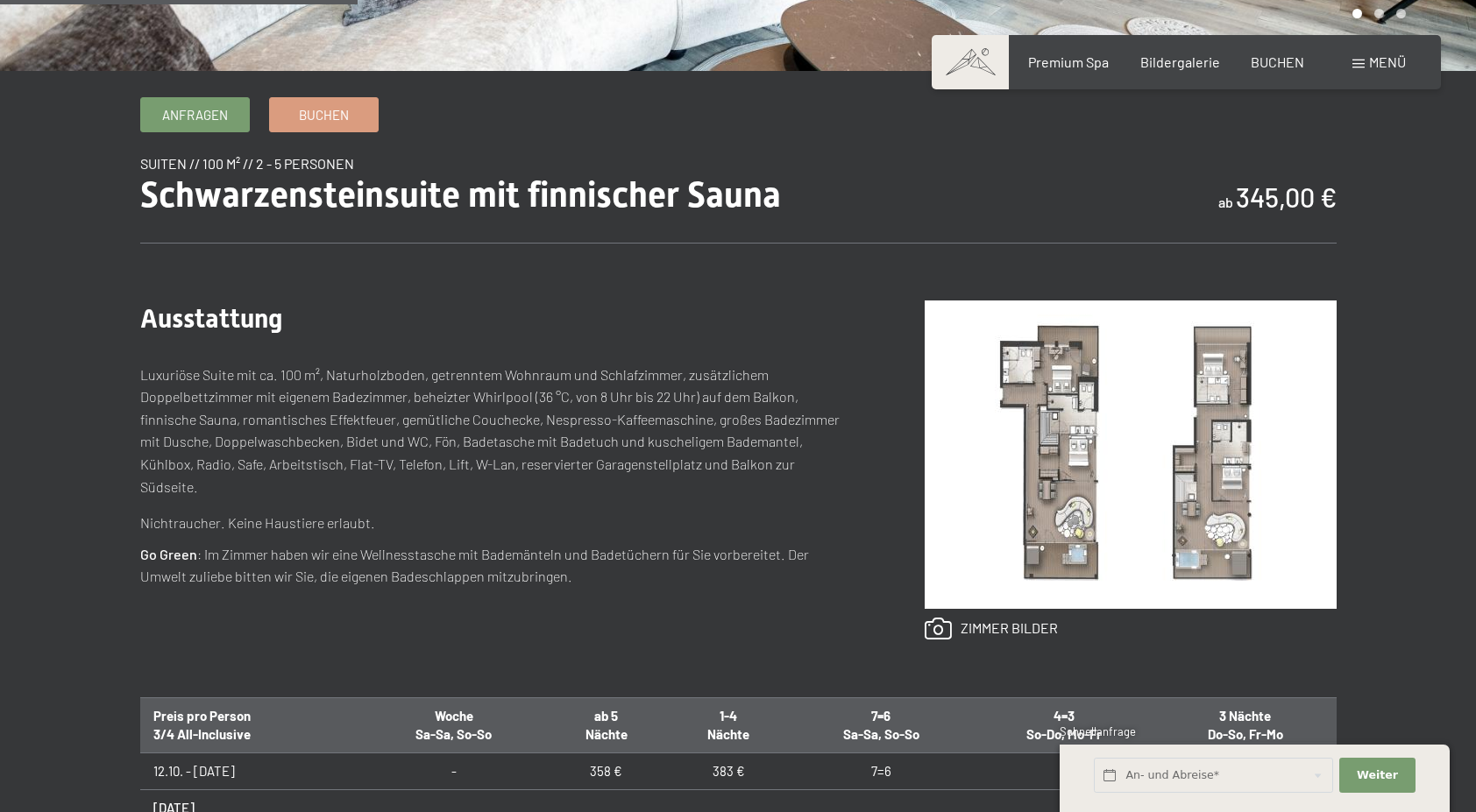
click at [1121, 449] on img at bounding box center [1130, 455] width 412 height 308
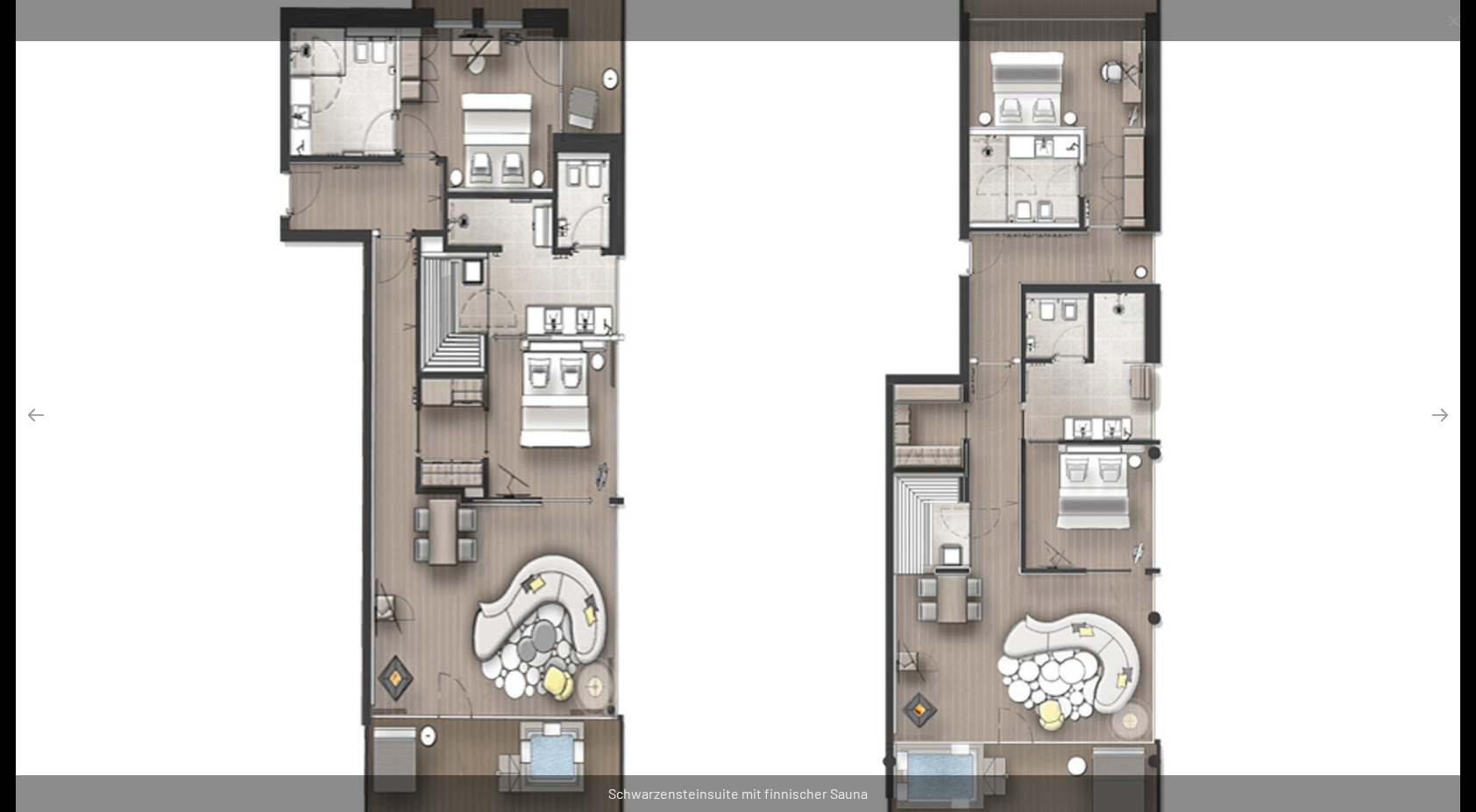
scroll to position [625, 0]
